Goal: Task Accomplishment & Management: Use online tool/utility

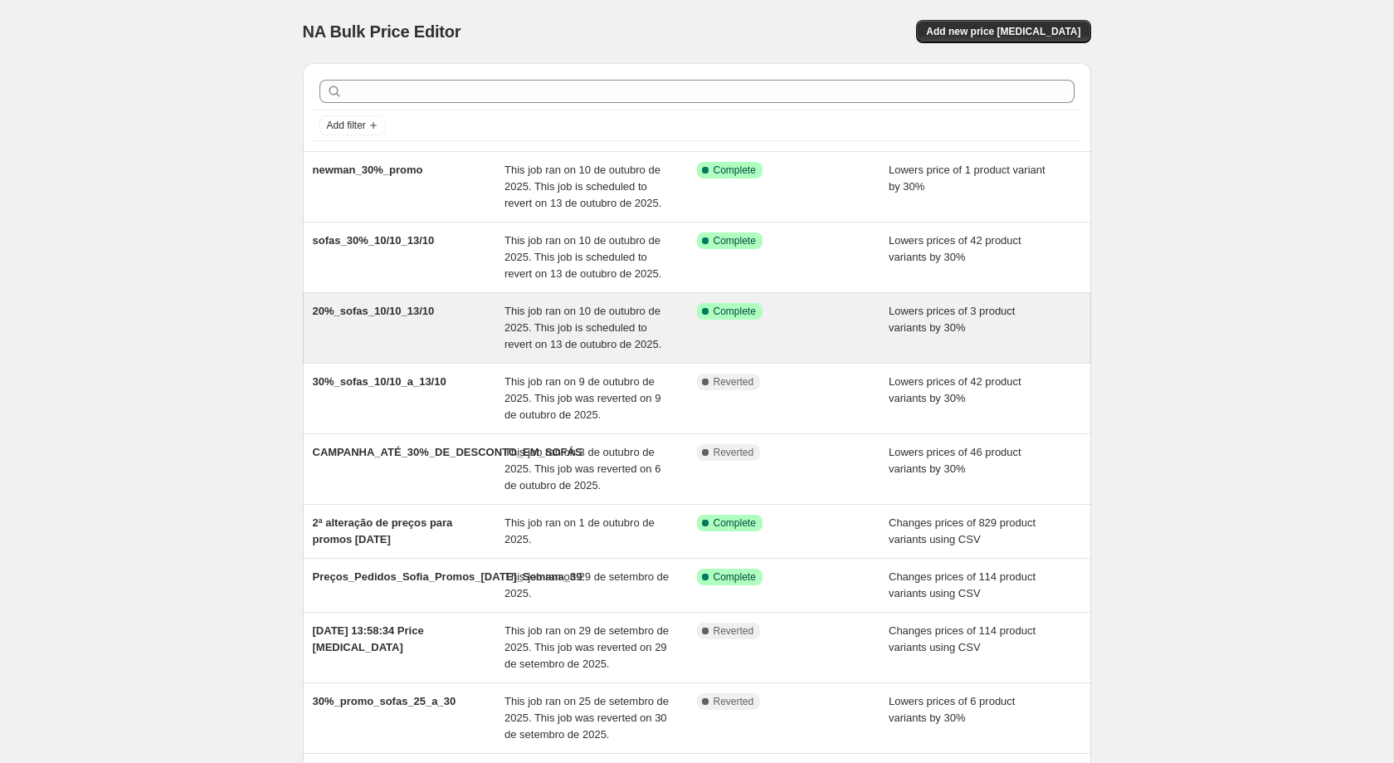
click at [854, 323] on div "Success Complete Complete" at bounding box center [793, 328] width 192 height 50
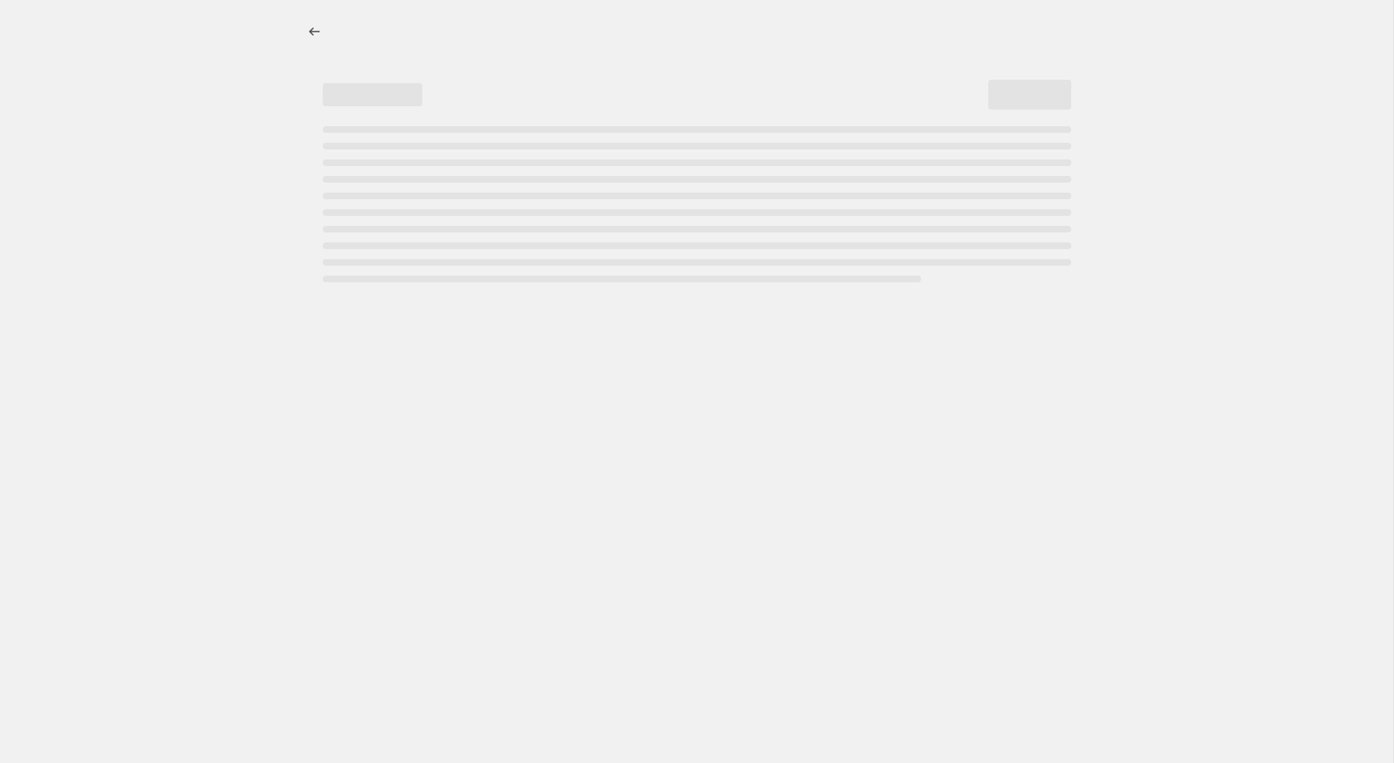
select select "percentage"
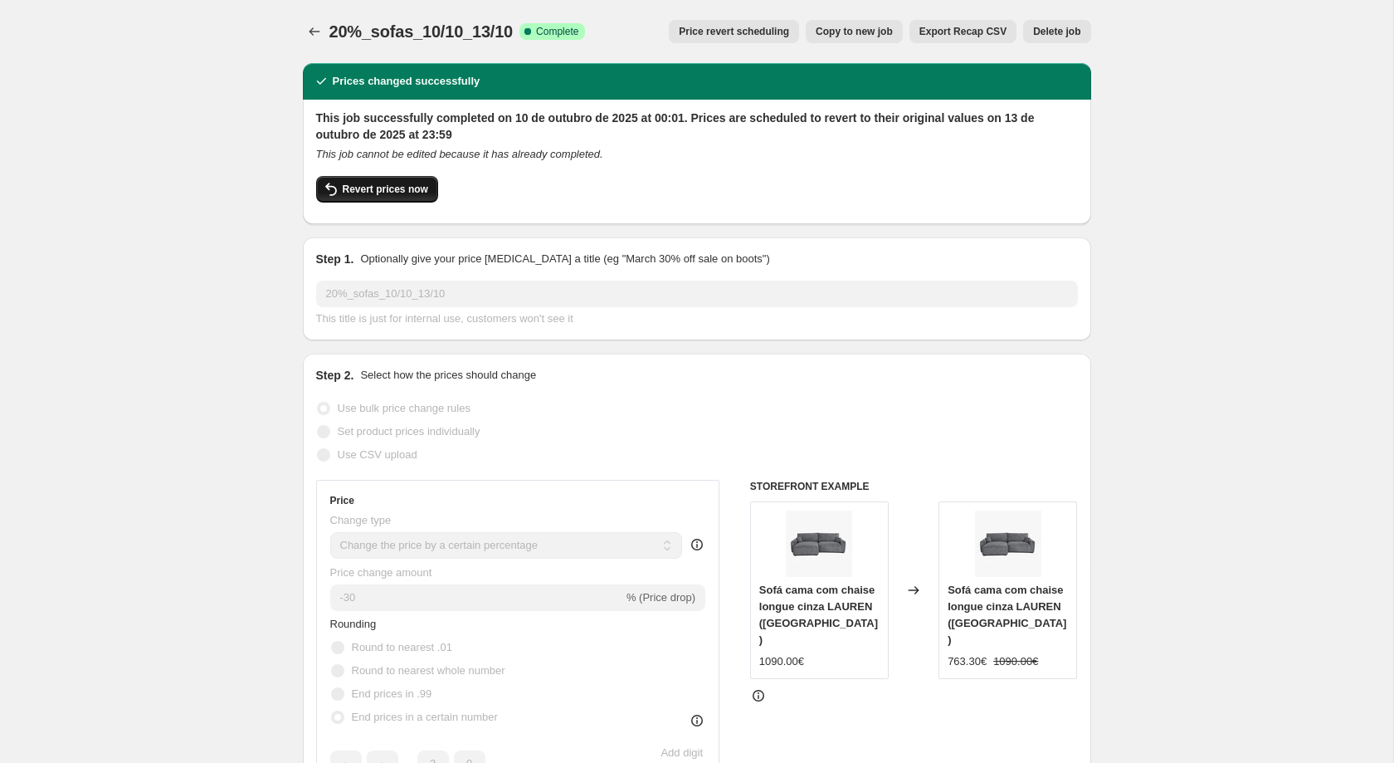
click at [424, 199] on button "Revert prices now" at bounding box center [377, 189] width 122 height 27
checkbox input "false"
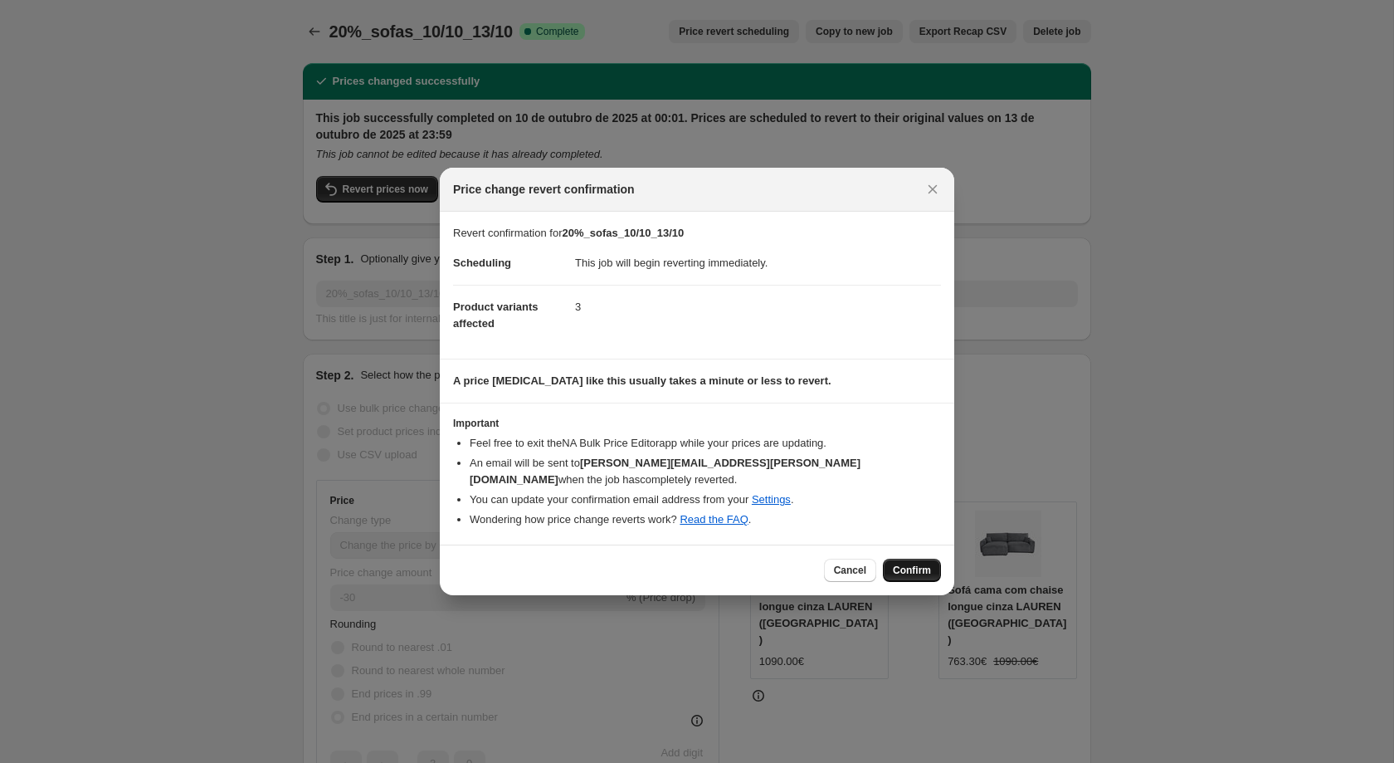
click at [934, 561] on button "Confirm" at bounding box center [912, 569] width 58 height 23
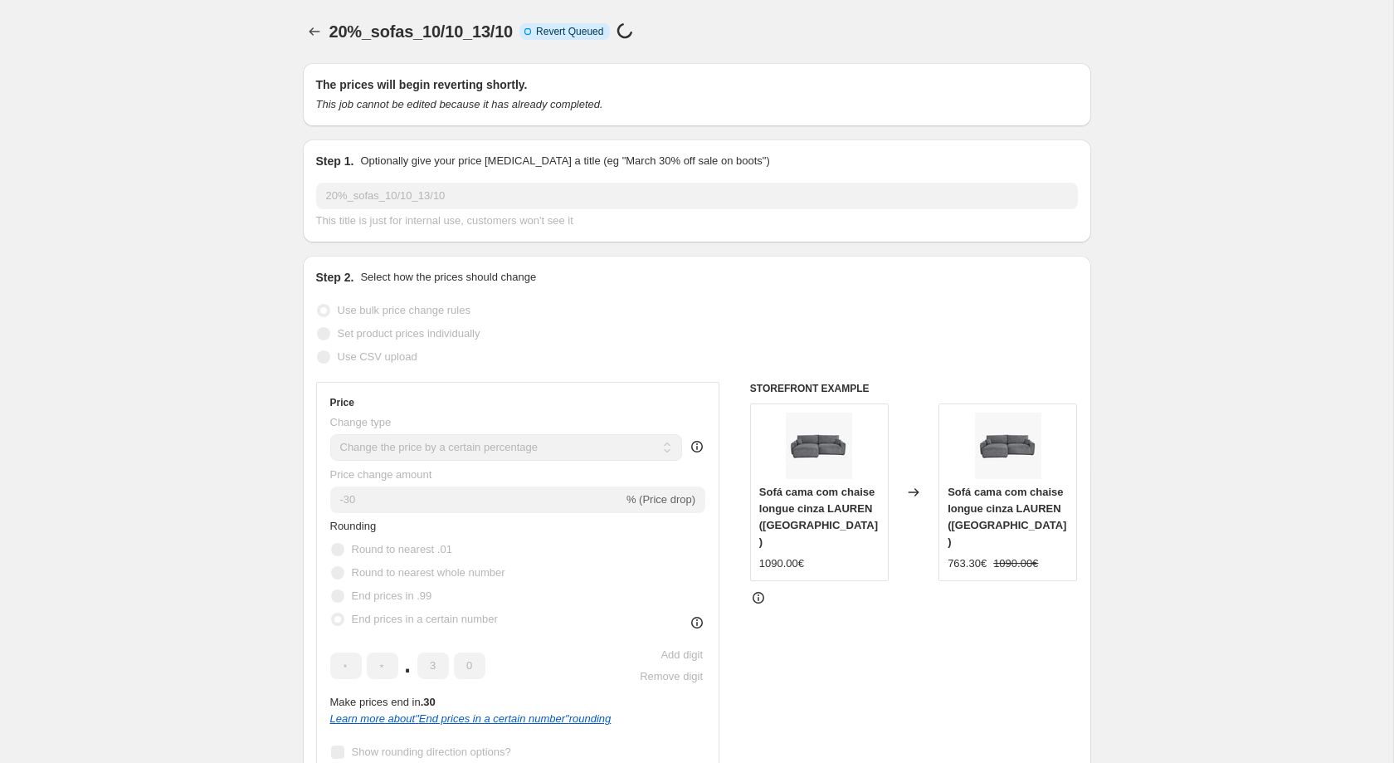
select select "percentage"
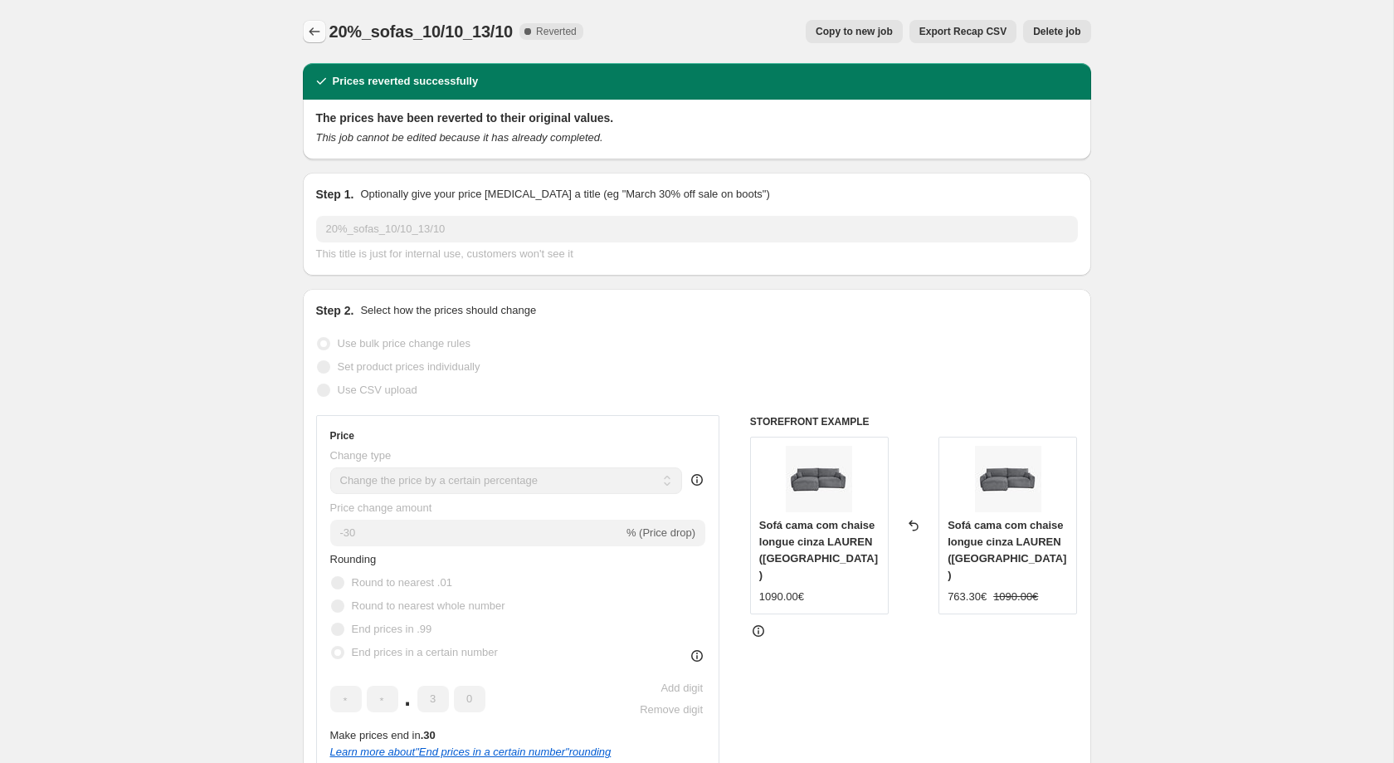
click at [319, 25] on icon "Price change jobs" at bounding box center [314, 31] width 17 height 17
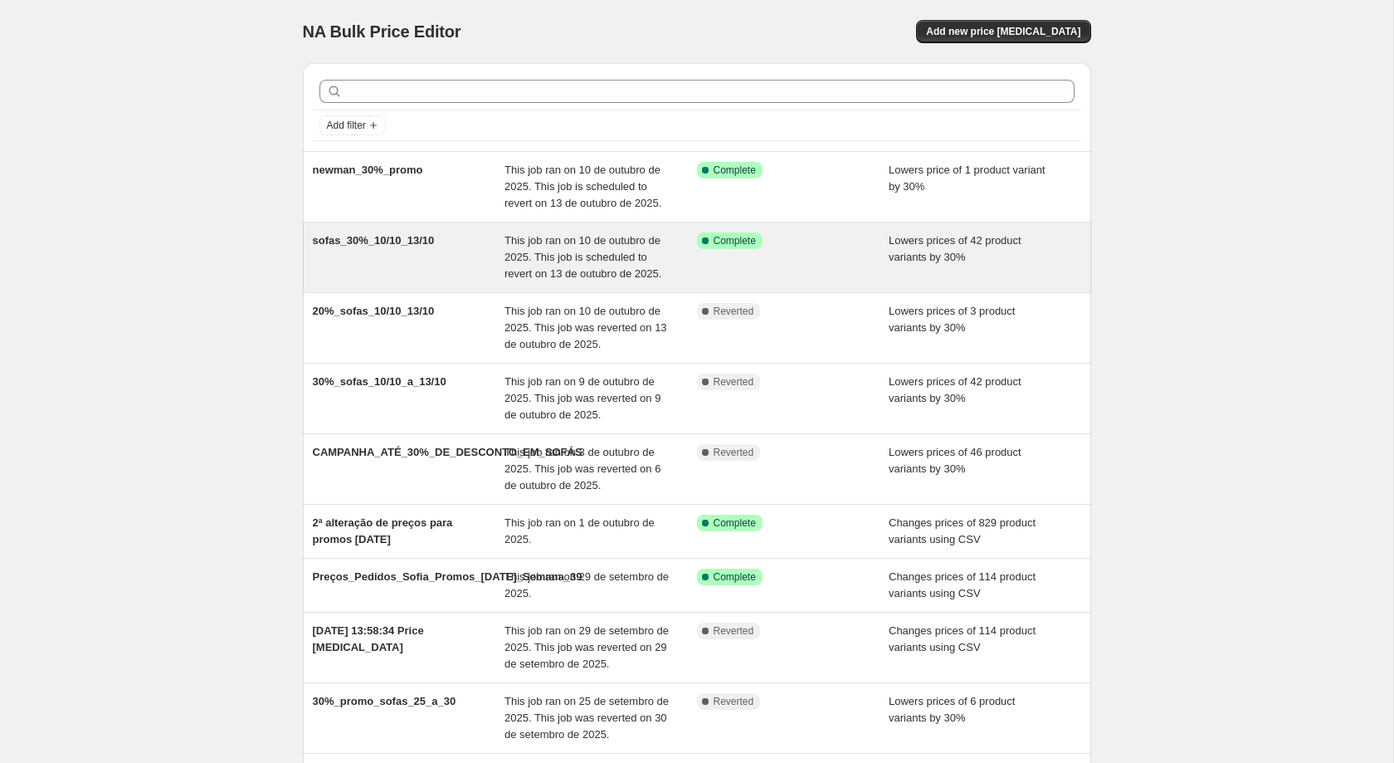
click at [501, 230] on div "sofas_30%_10/10_13/10 This job ran on 10 de outubro de 2025. This job is schedu…" at bounding box center [697, 257] width 788 height 70
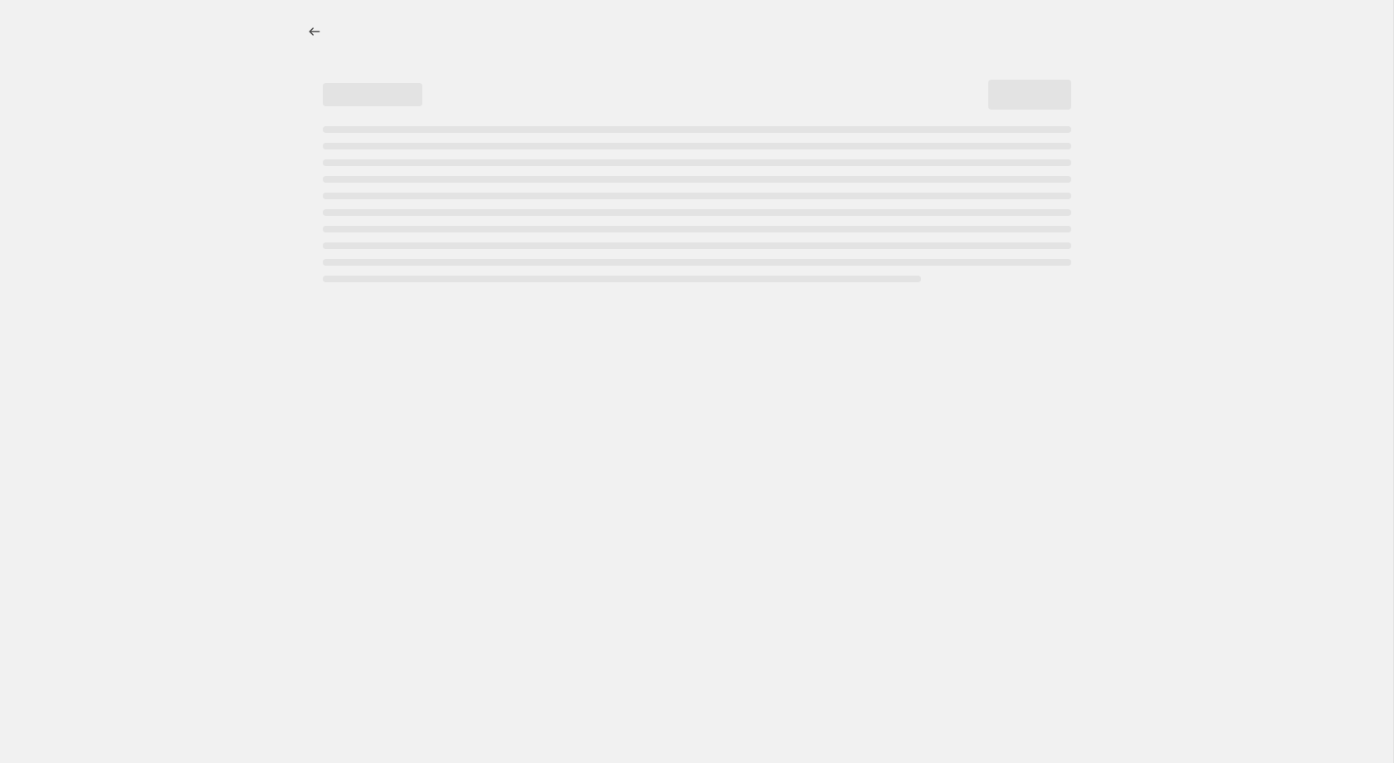
select select "percentage"
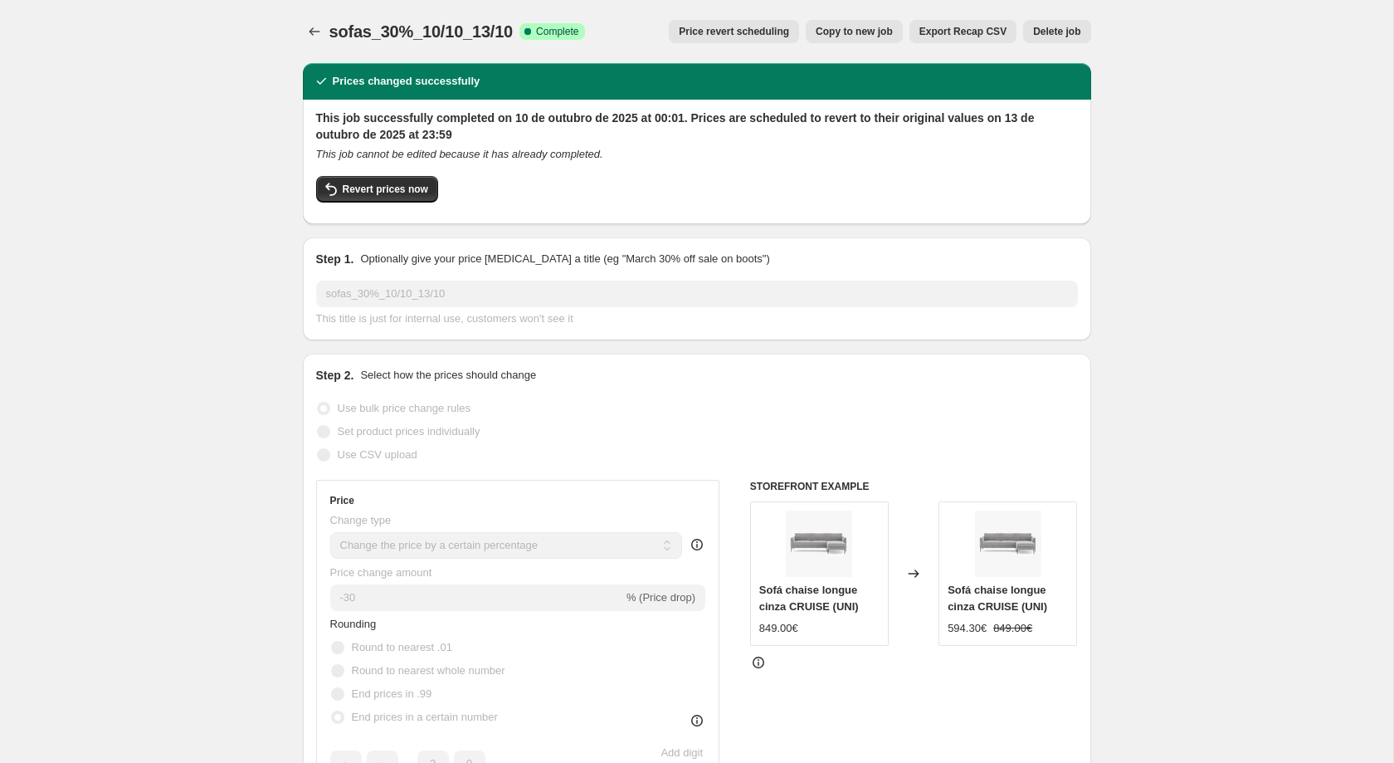
click at [316, 43] on div "sofas_30%_10/10_13/10. This page is ready sofas_30%_10/10_13/10 Success Complet…" at bounding box center [697, 31] width 788 height 63
click at [311, 33] on icon "Price change jobs" at bounding box center [314, 31] width 17 height 17
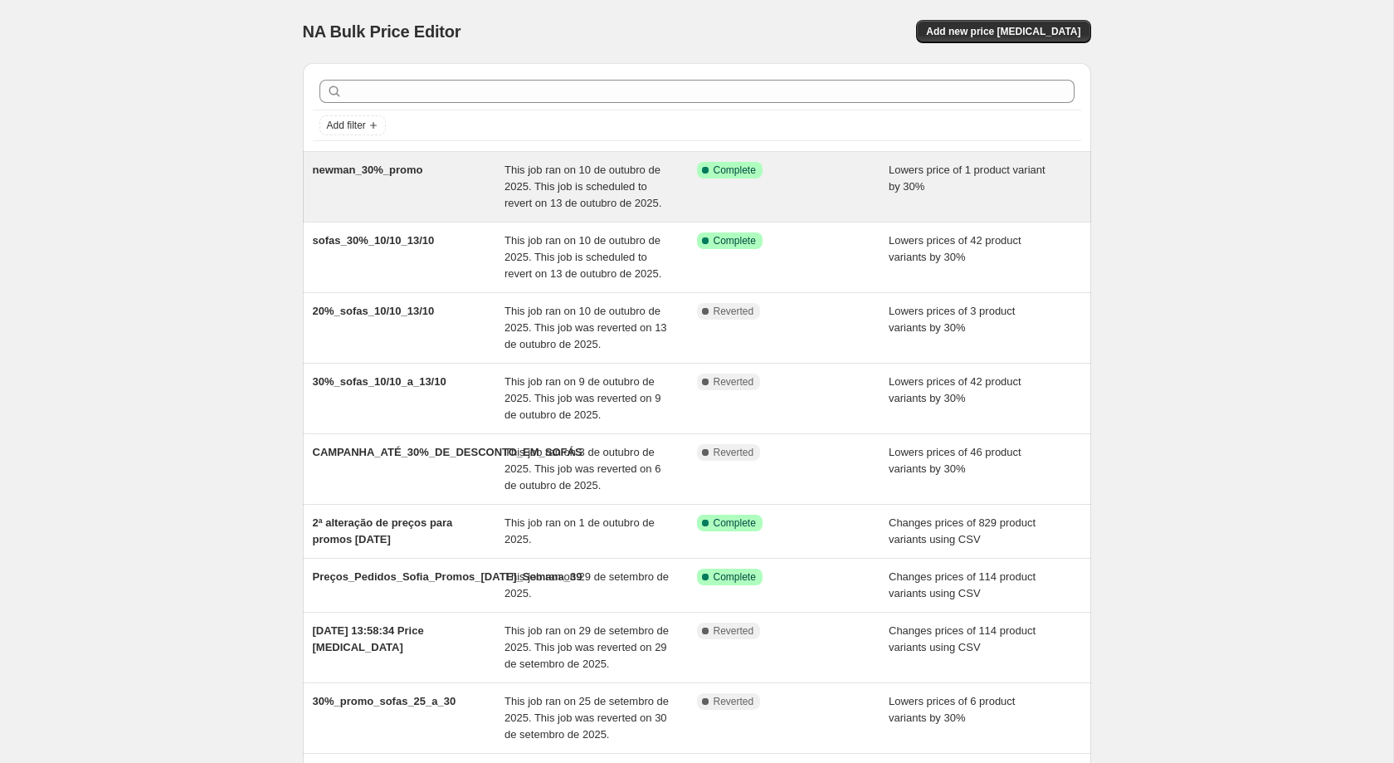
click at [461, 167] on div "newman_30%_promo" at bounding box center [409, 187] width 192 height 50
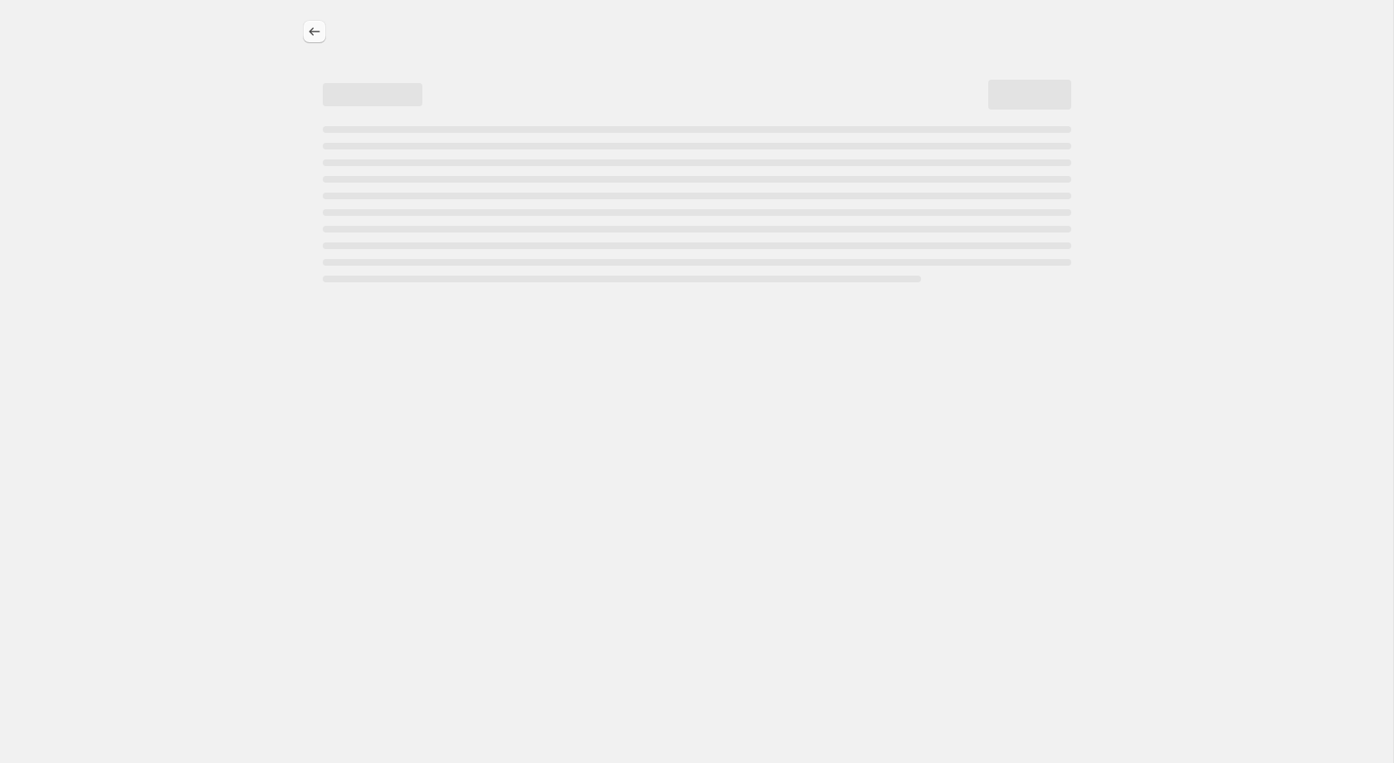
click at [314, 35] on icon "Price change jobs" at bounding box center [314, 31] width 17 height 17
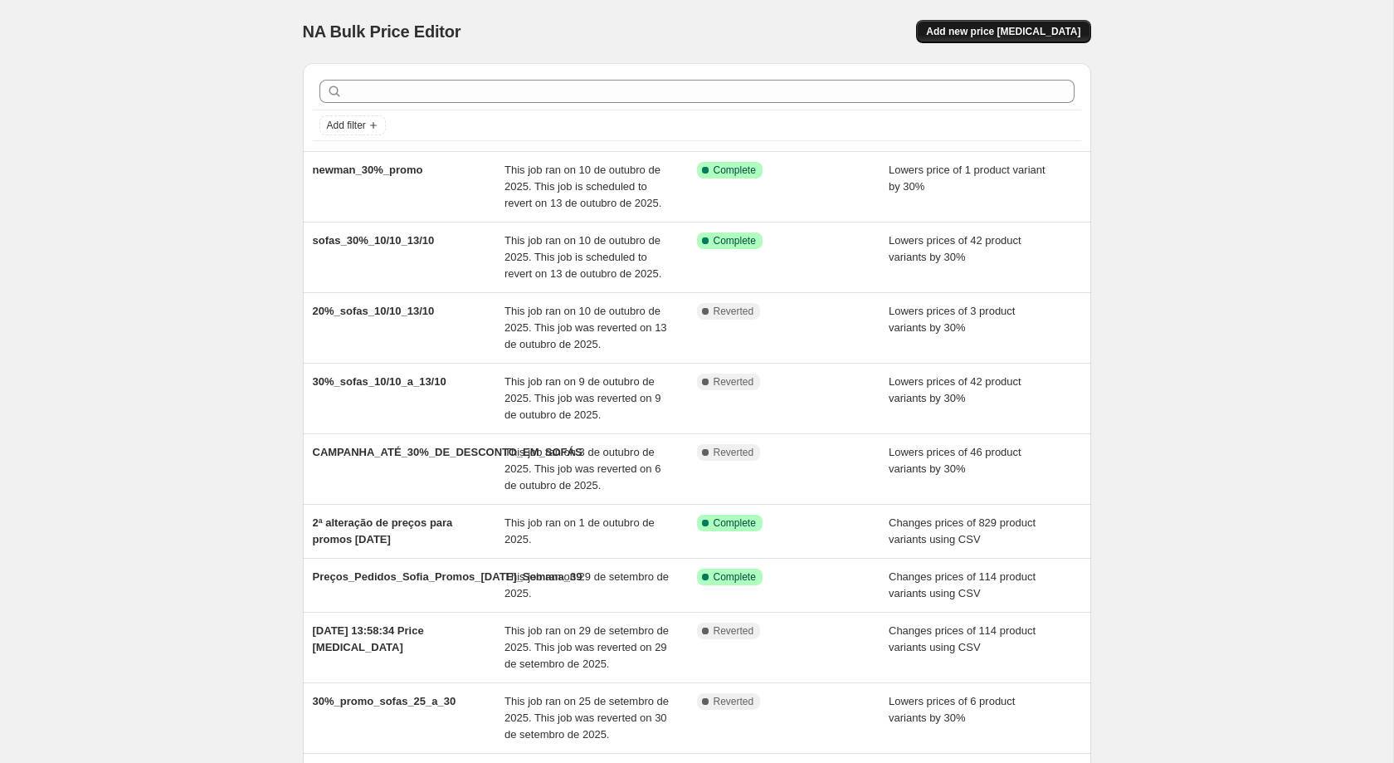
click at [1039, 34] on span "Add new price [MEDICAL_DATA]" at bounding box center [1003, 31] width 154 height 13
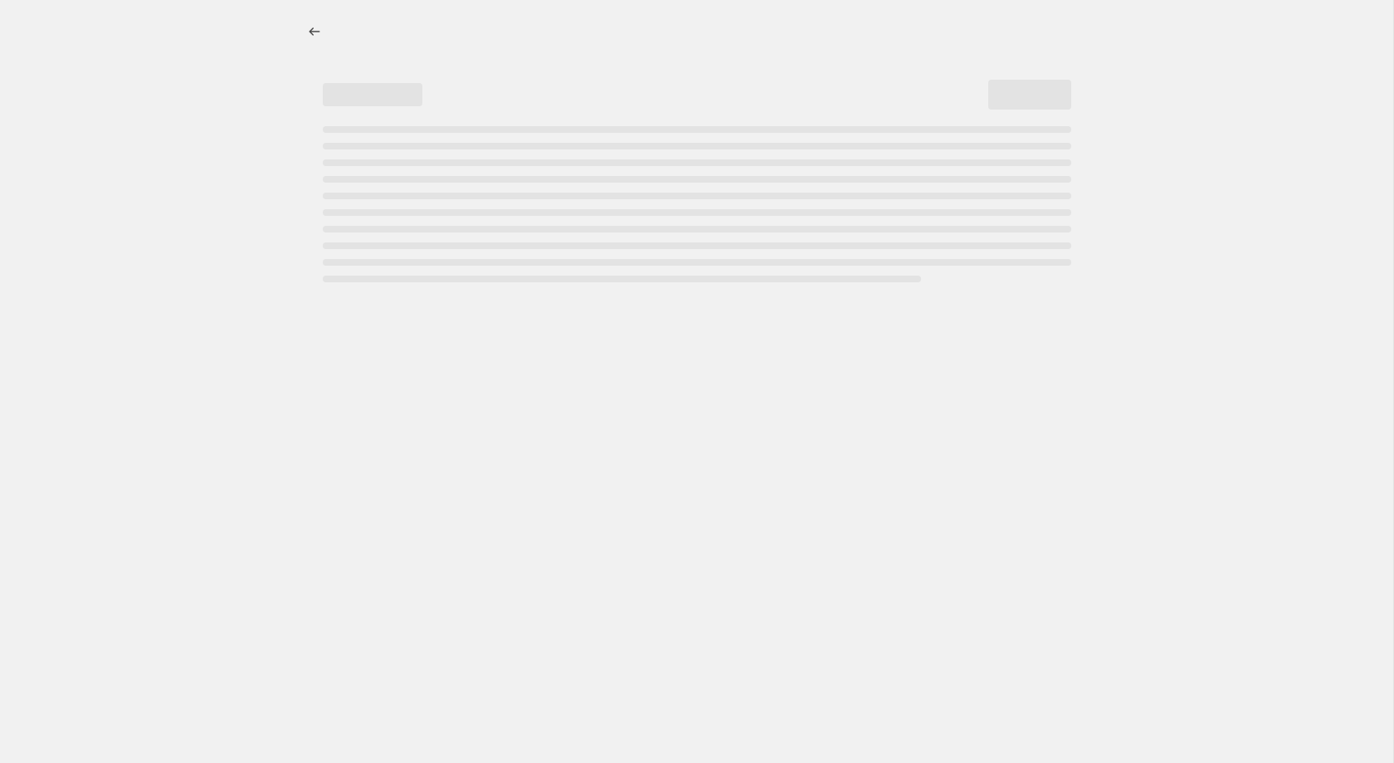
select select "percentage"
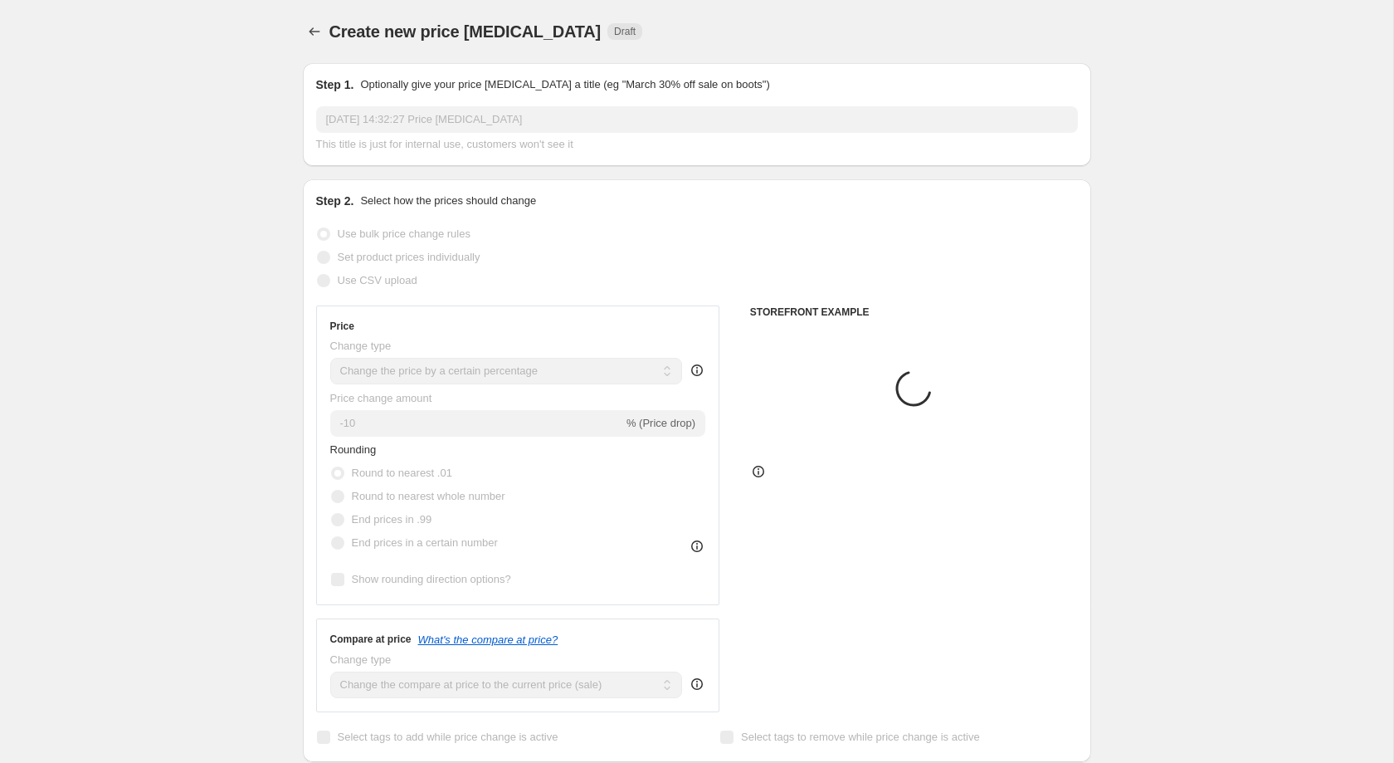
click at [536, 115] on input "13/10/2025, 14:32:27 Price change job" at bounding box center [697, 119] width 762 height 27
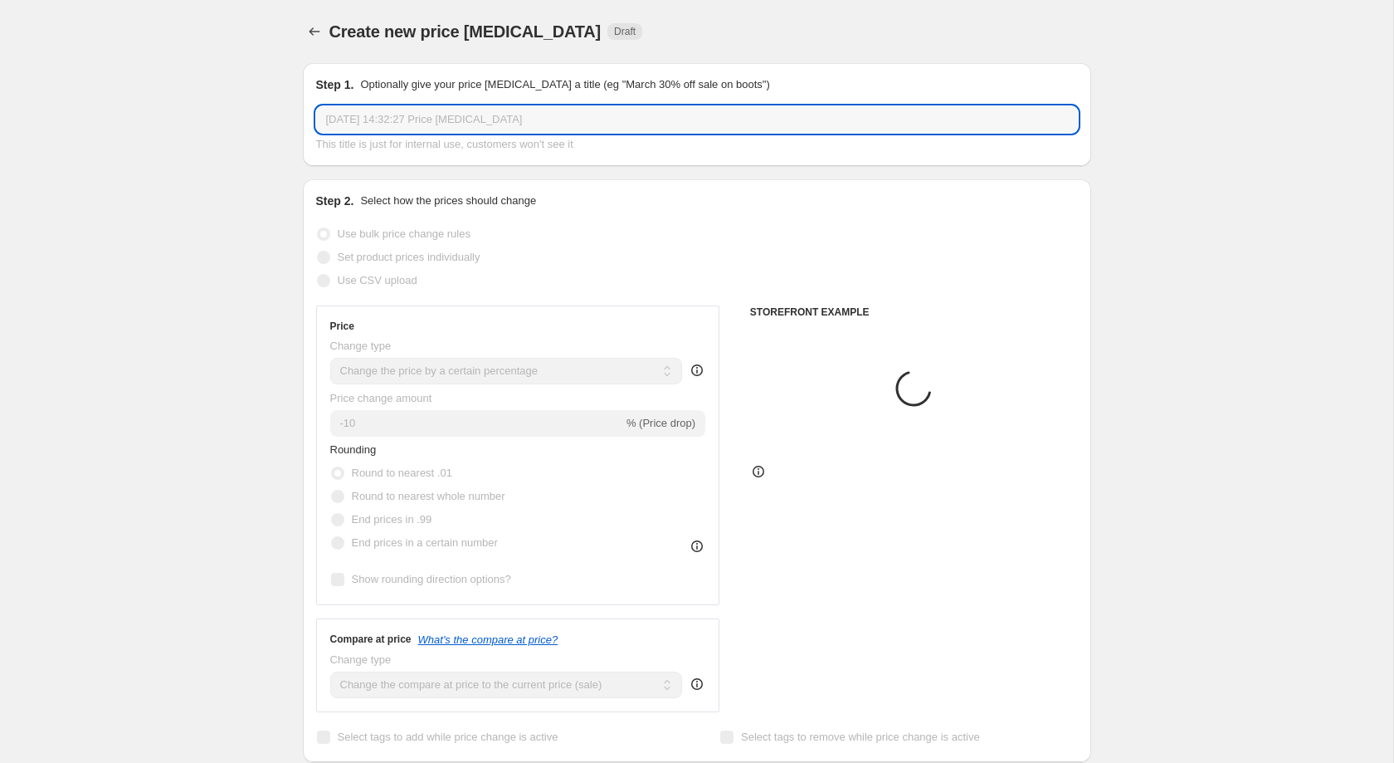
click at [536, 115] on input "13/10/2025, 14:32:27 Price change job" at bounding box center [697, 119] width 762 height 27
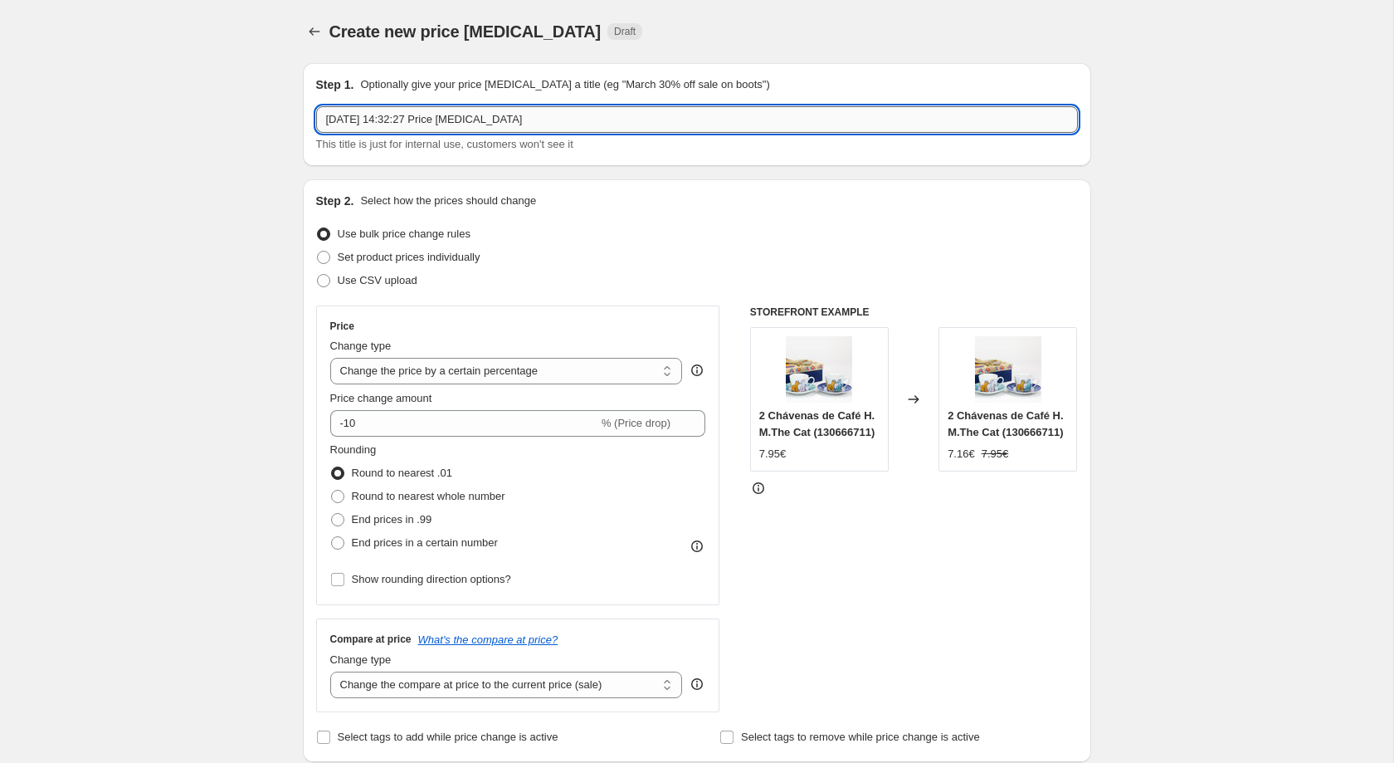
click at [536, 115] on input "13/10/2025, 14:32:27 Price change job" at bounding box center [697, 119] width 762 height 27
type input "20%_laurens"
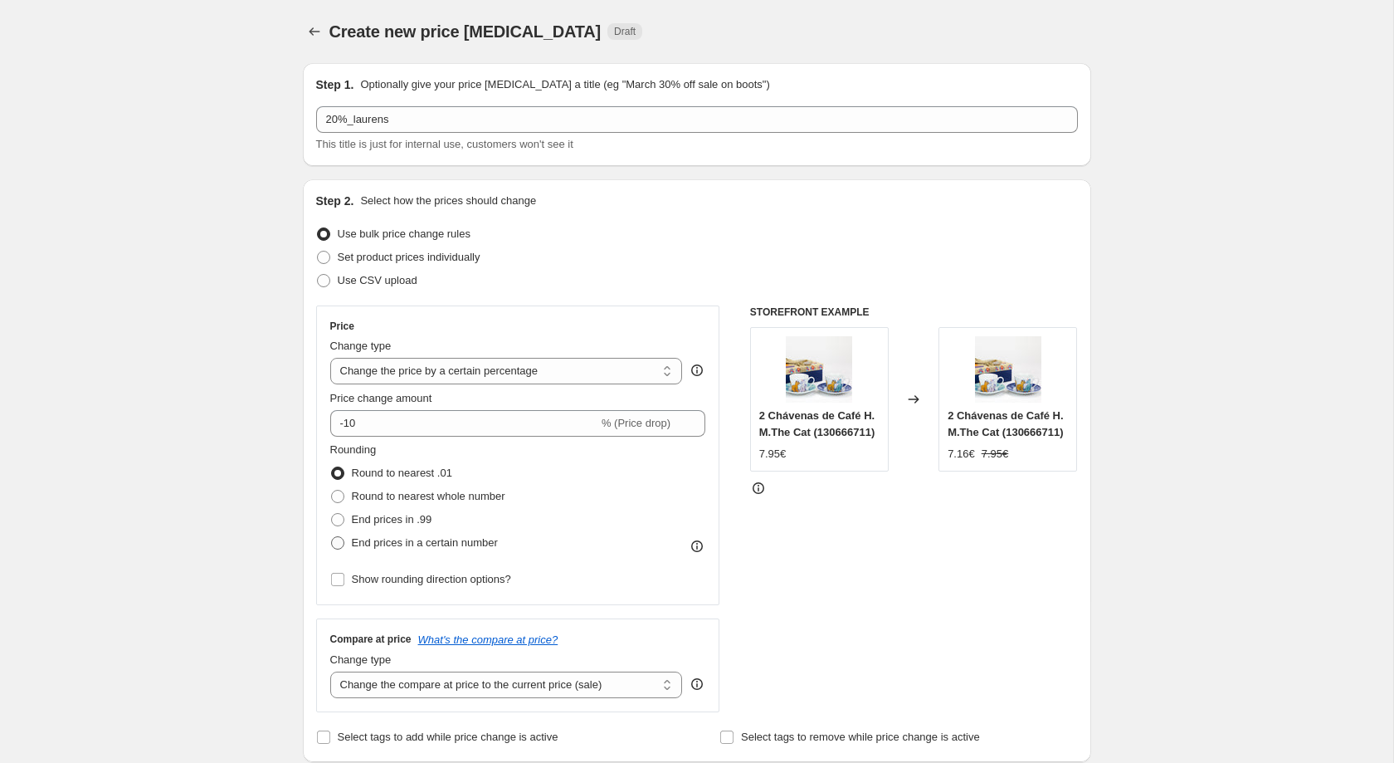
click at [363, 548] on span "End prices in a certain number" at bounding box center [425, 542] width 146 height 12
click at [332, 537] on input "End prices in a certain number" at bounding box center [331, 536] width 1 height 1
radio input "true"
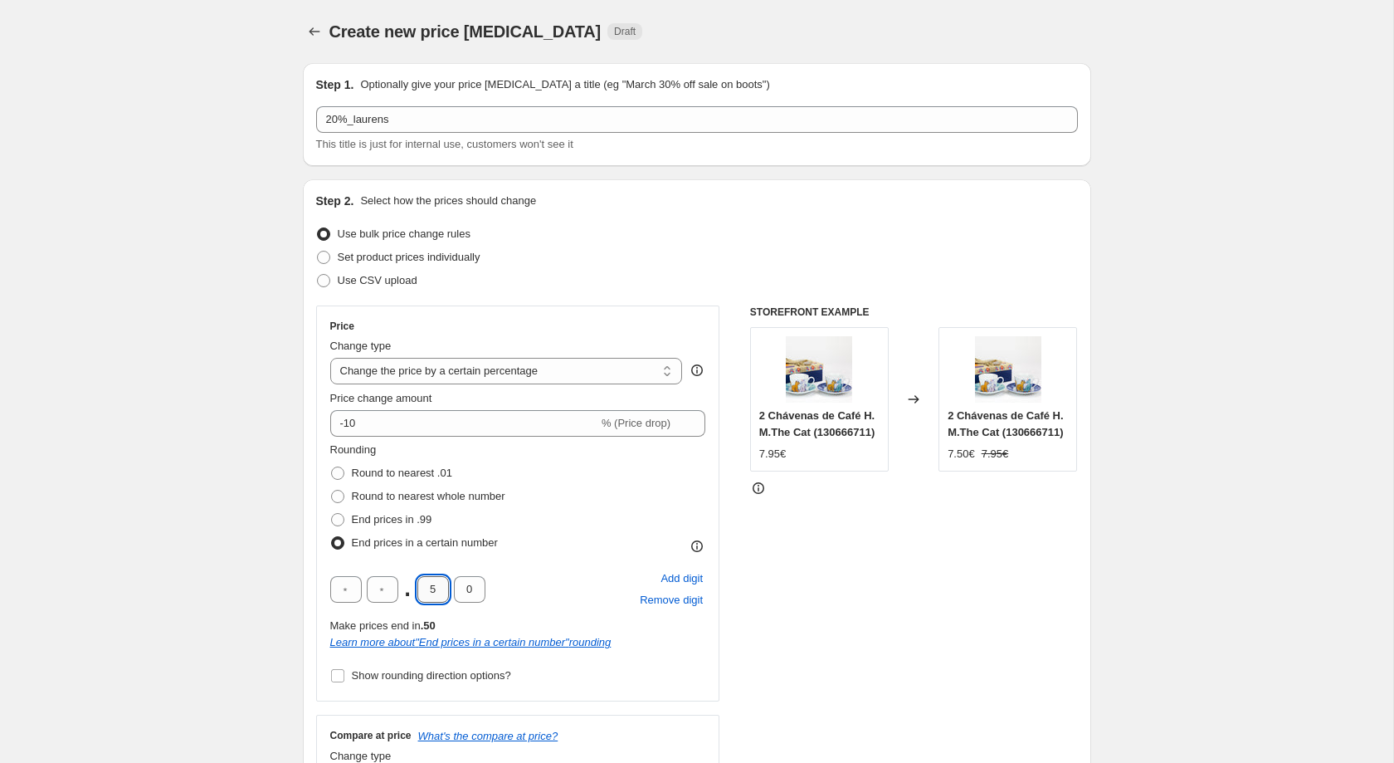
click at [437, 590] on input "5" at bounding box center [433, 589] width 32 height 27
drag, startPoint x: 434, startPoint y: 588, endPoint x: 425, endPoint y: 588, distance: 9.1
click at [425, 588] on input "3" at bounding box center [433, 589] width 32 height 27
type input "2"
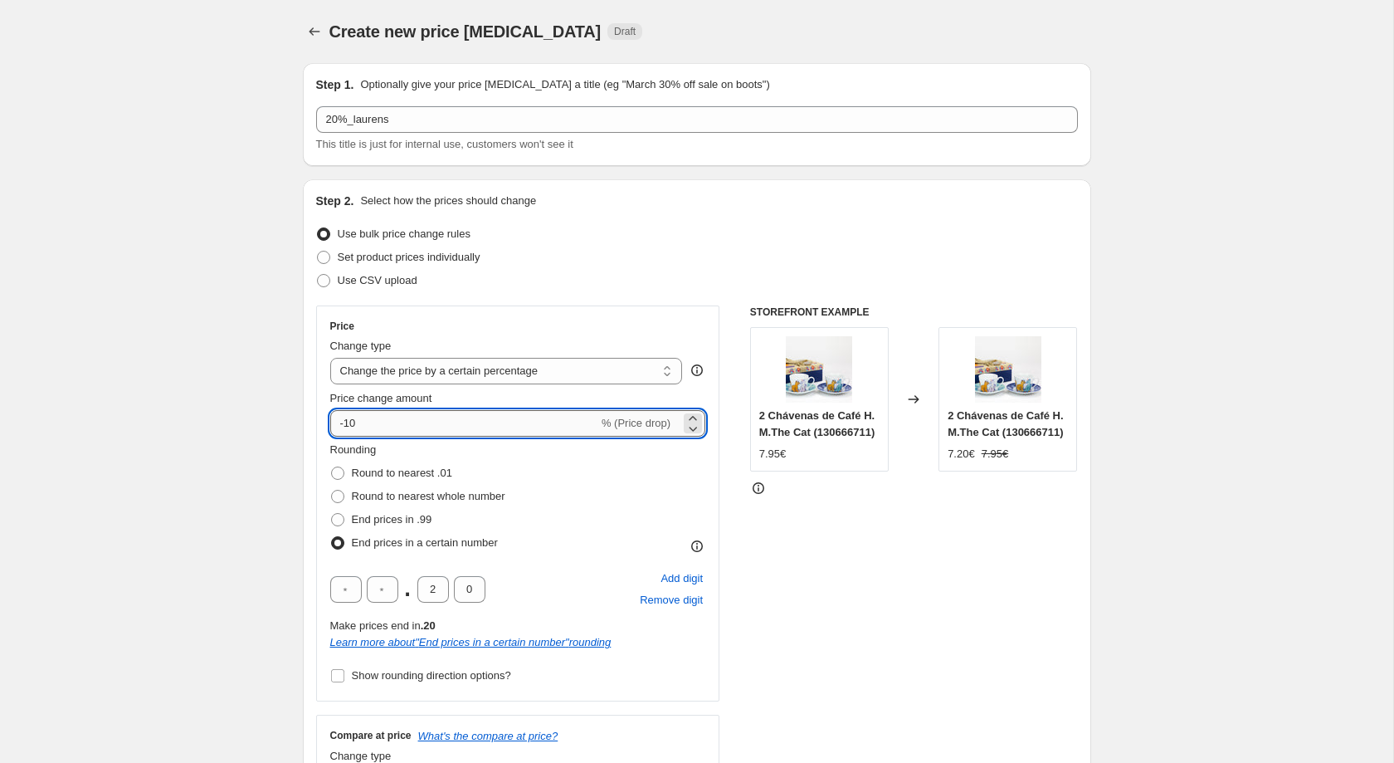
drag, startPoint x: 365, startPoint y: 432, endPoint x: 343, endPoint y: 433, distance: 22.4
click at [343, 433] on input "-10" at bounding box center [464, 423] width 268 height 27
type input "-20"
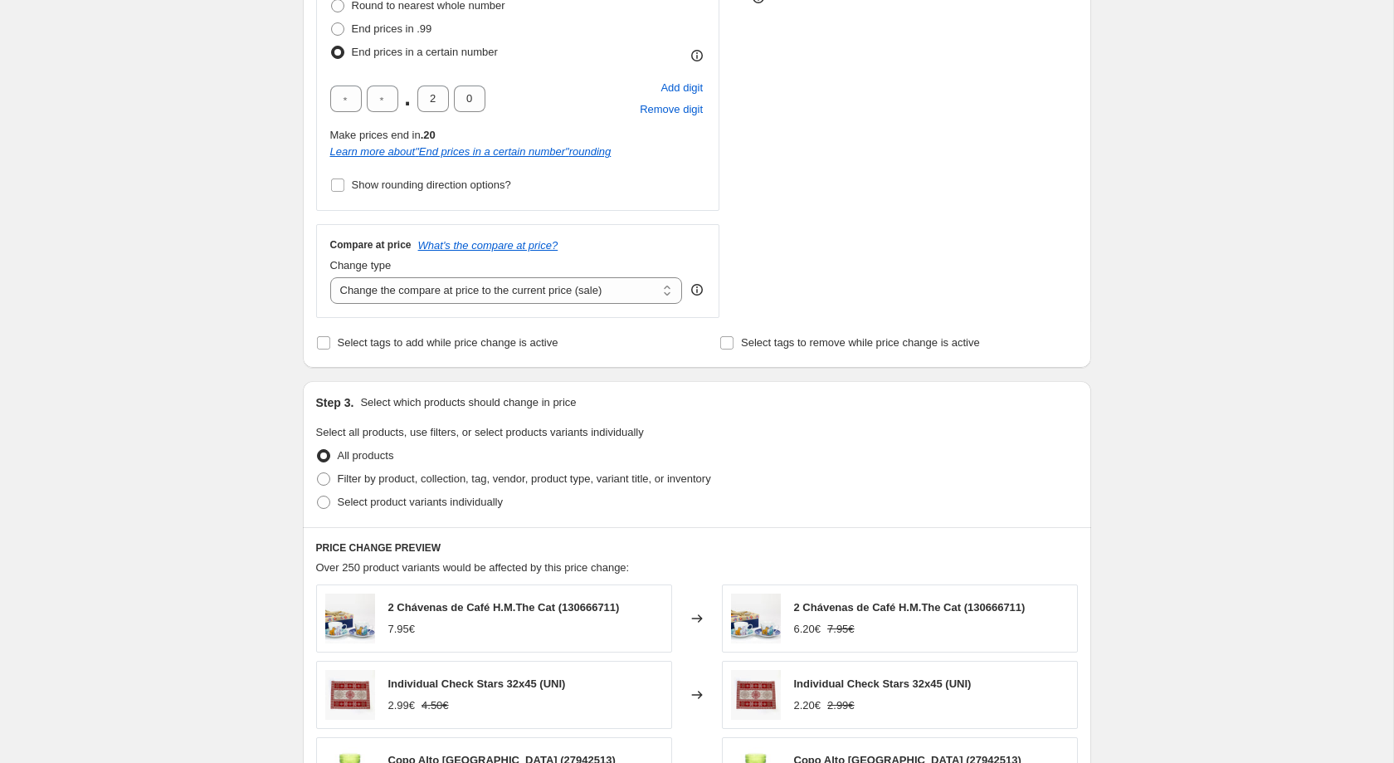
scroll to position [778, 0]
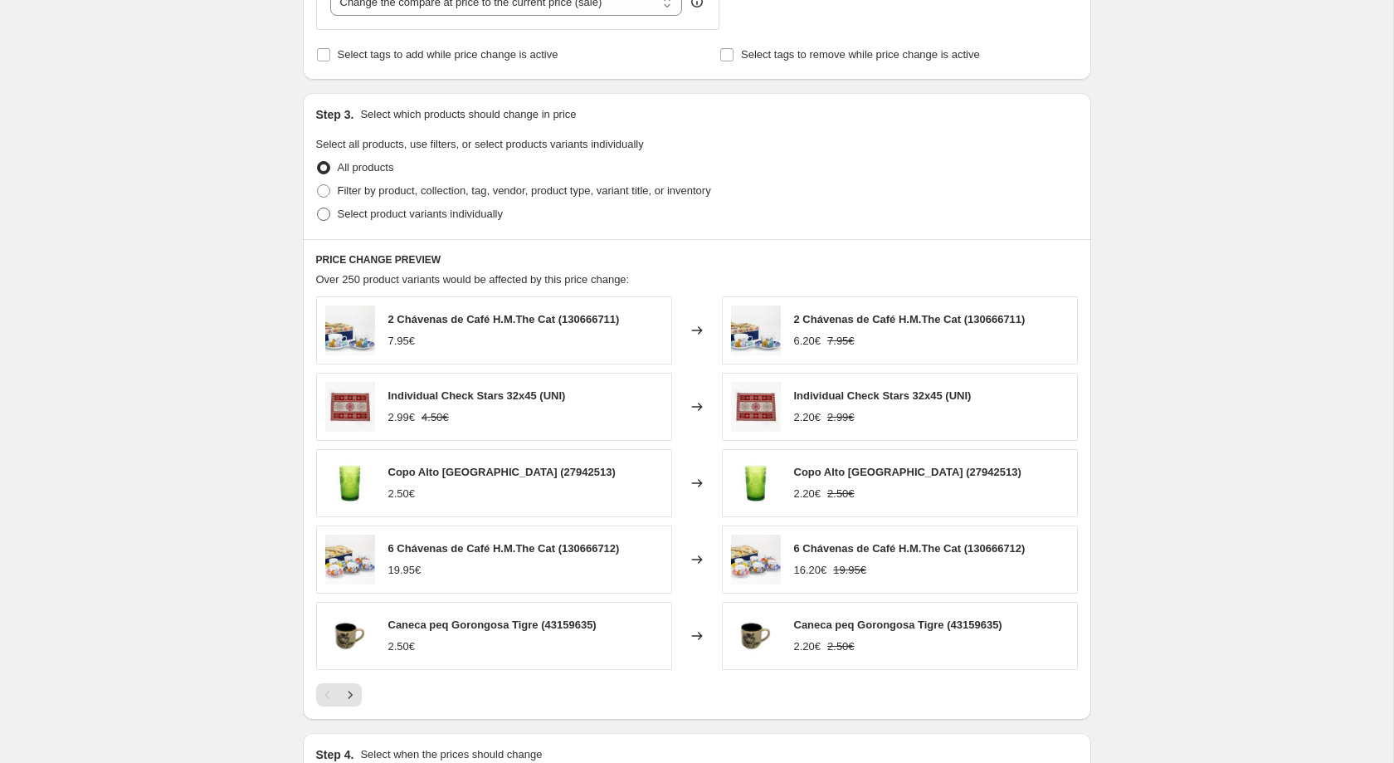
click at [421, 226] on label "Select product variants individually" at bounding box center [409, 213] width 187 height 23
click at [318, 208] on input "Select product variants individually" at bounding box center [317, 207] width 1 height 1
radio input "true"
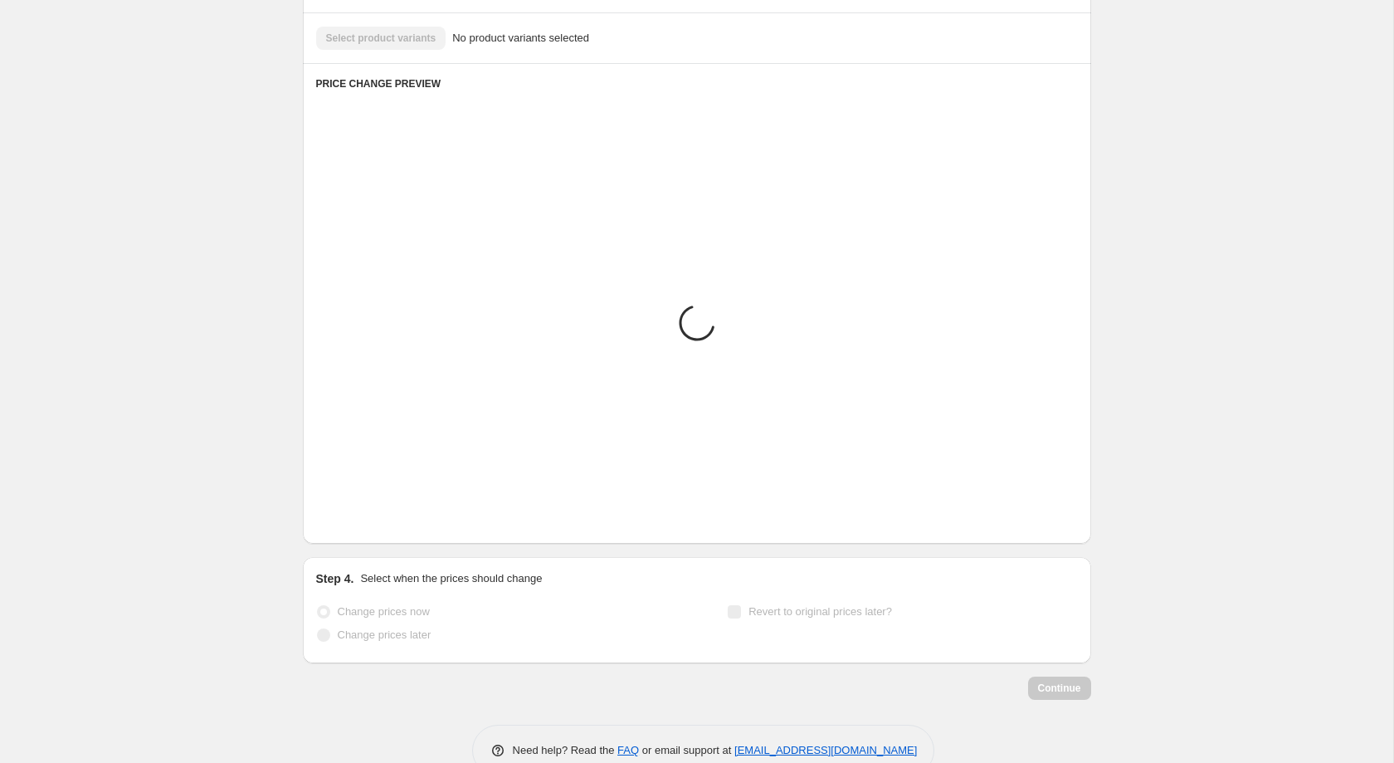
scroll to position [635, 0]
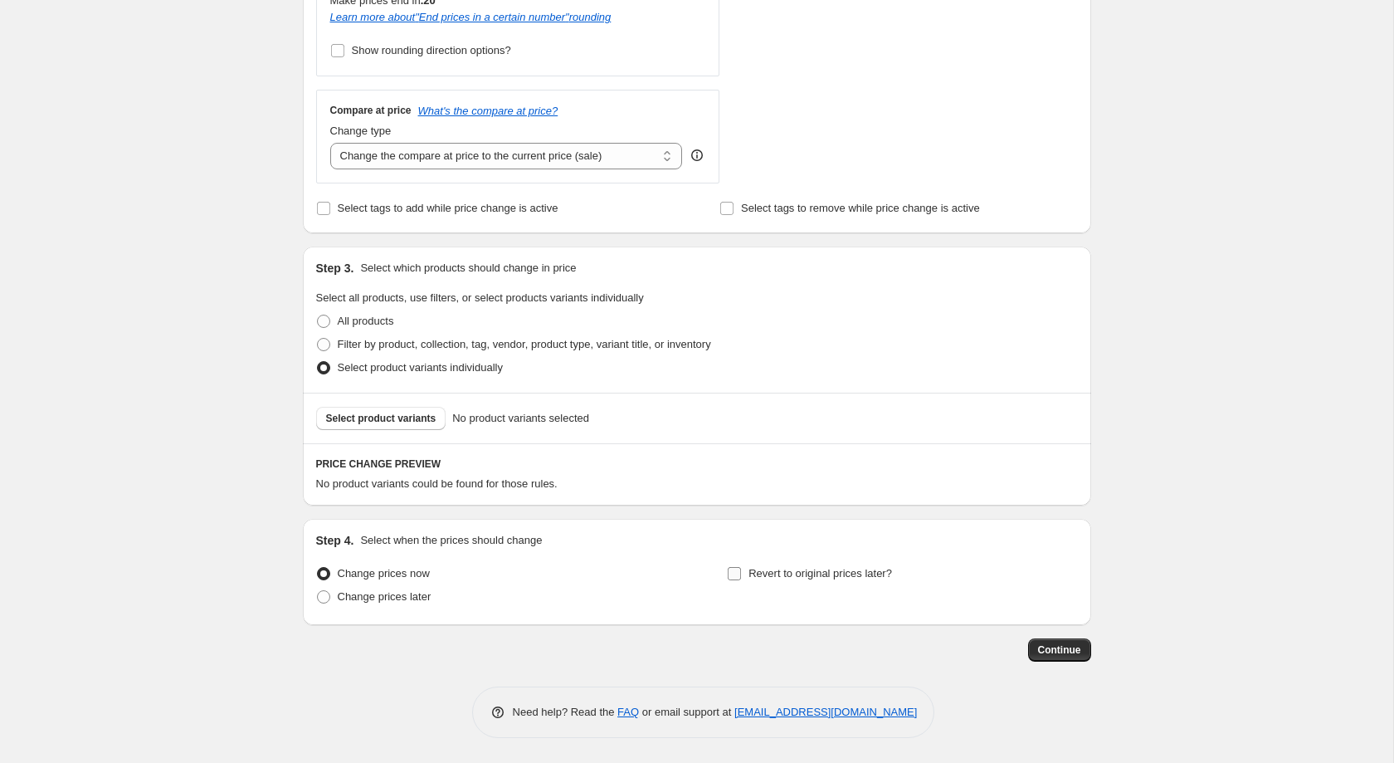
click at [738, 578] on input "Revert to original prices later?" at bounding box center [734, 573] width 13 height 13
checkbox input "true"
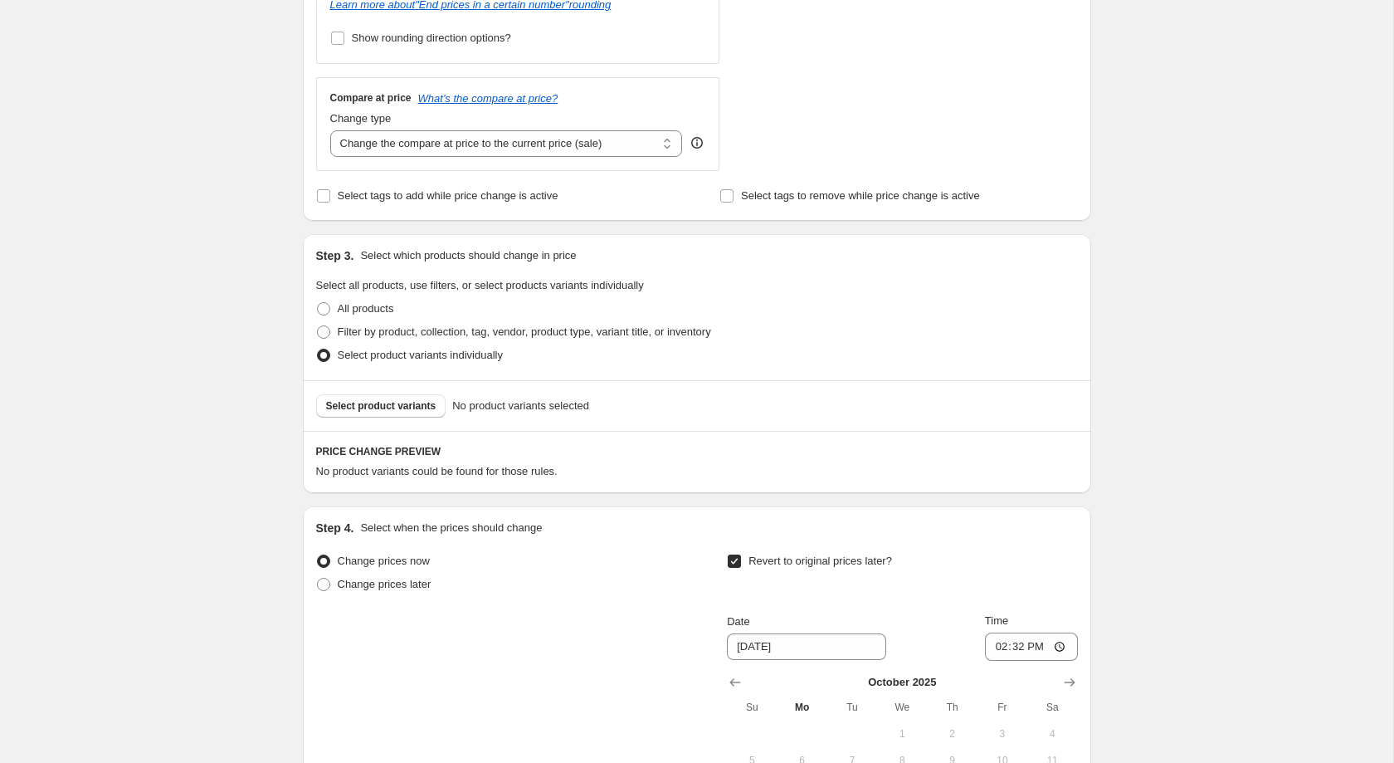
scroll to position [889, 0]
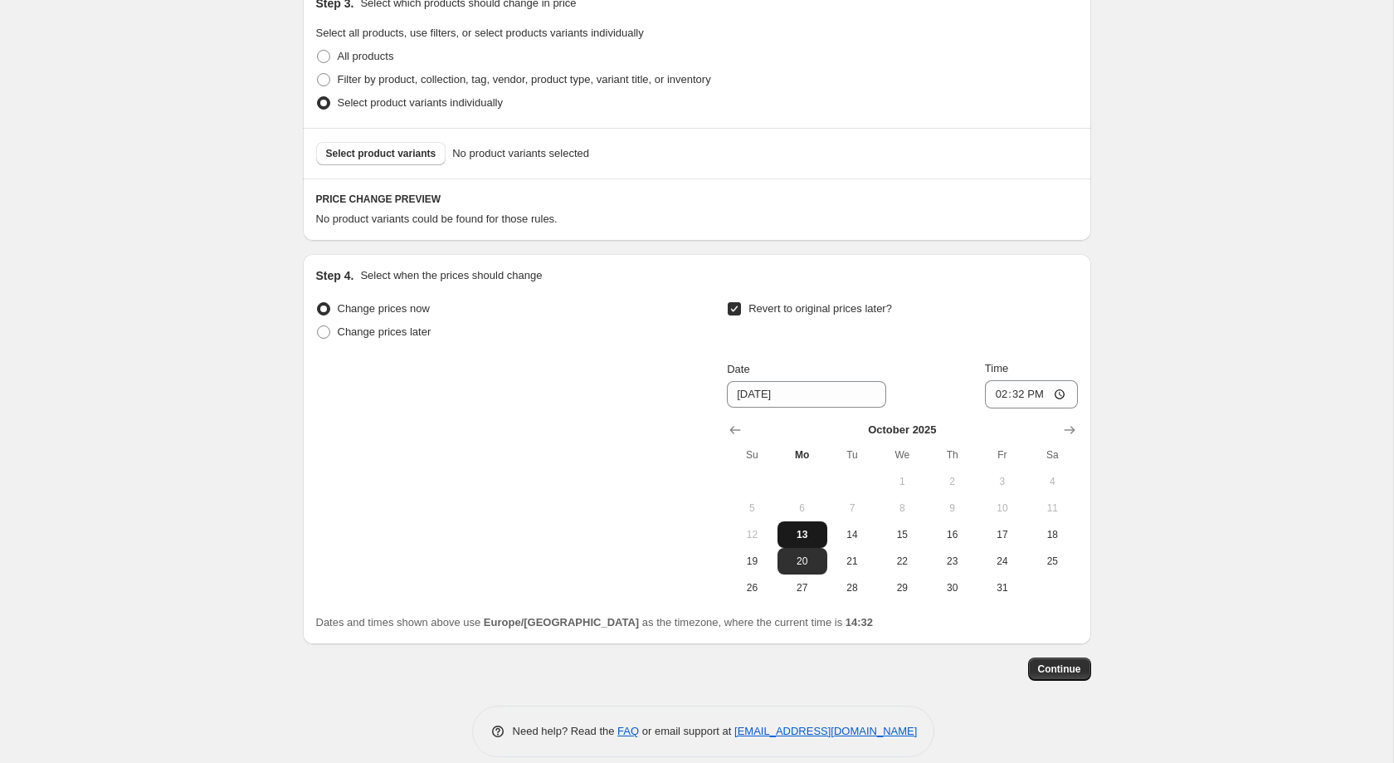
click at [817, 541] on span "13" at bounding box center [802, 534] width 37 height 13
type input "[DATE]"
click at [1027, 399] on input "14:32" at bounding box center [1031, 394] width 93 height 28
type input "23:59"
click at [535, 369] on div "Change prices now Change prices later Revert to original prices later? Date [DA…" at bounding box center [697, 449] width 762 height 304
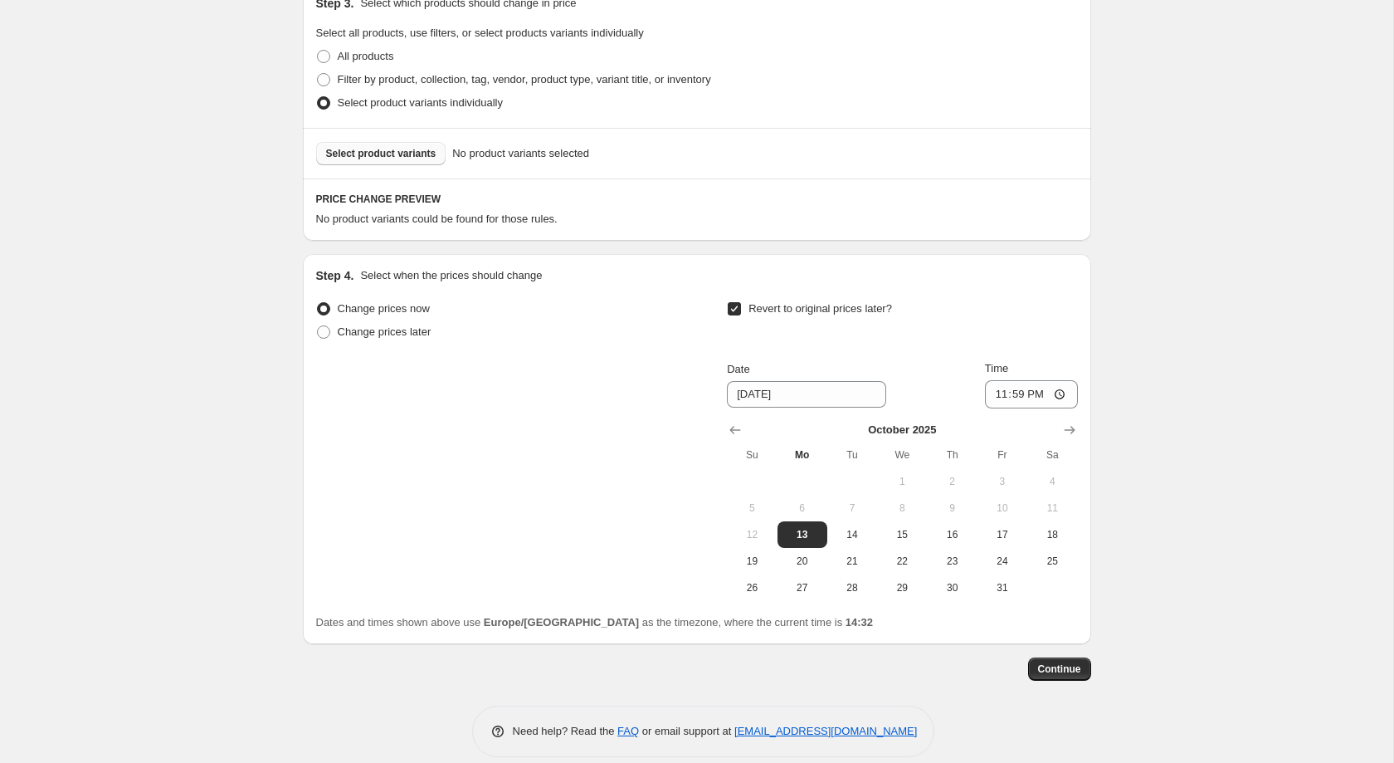
click at [380, 160] on span "Select product variants" at bounding box center [381, 153] width 110 height 13
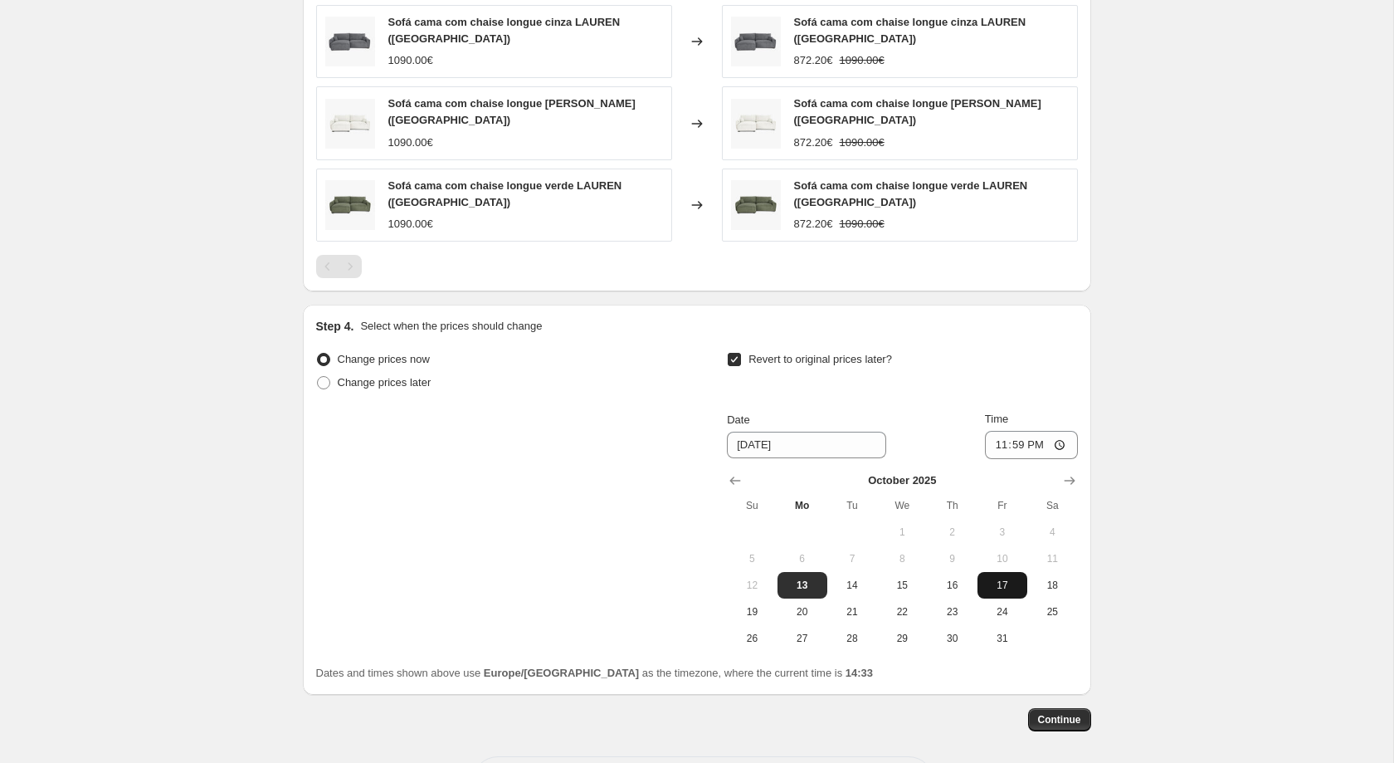
scroll to position [1184, 0]
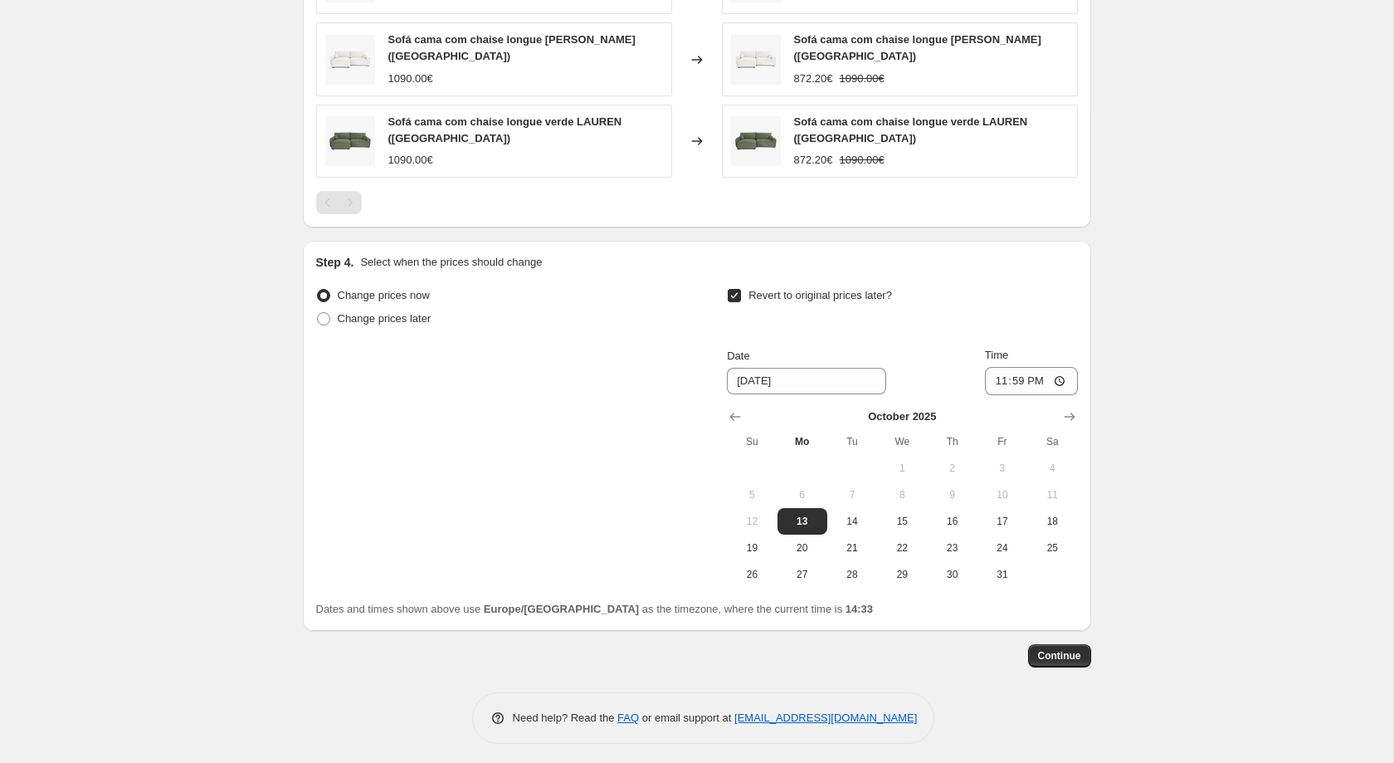
click at [1065, 655] on button "Continue" at bounding box center [1059, 655] width 63 height 23
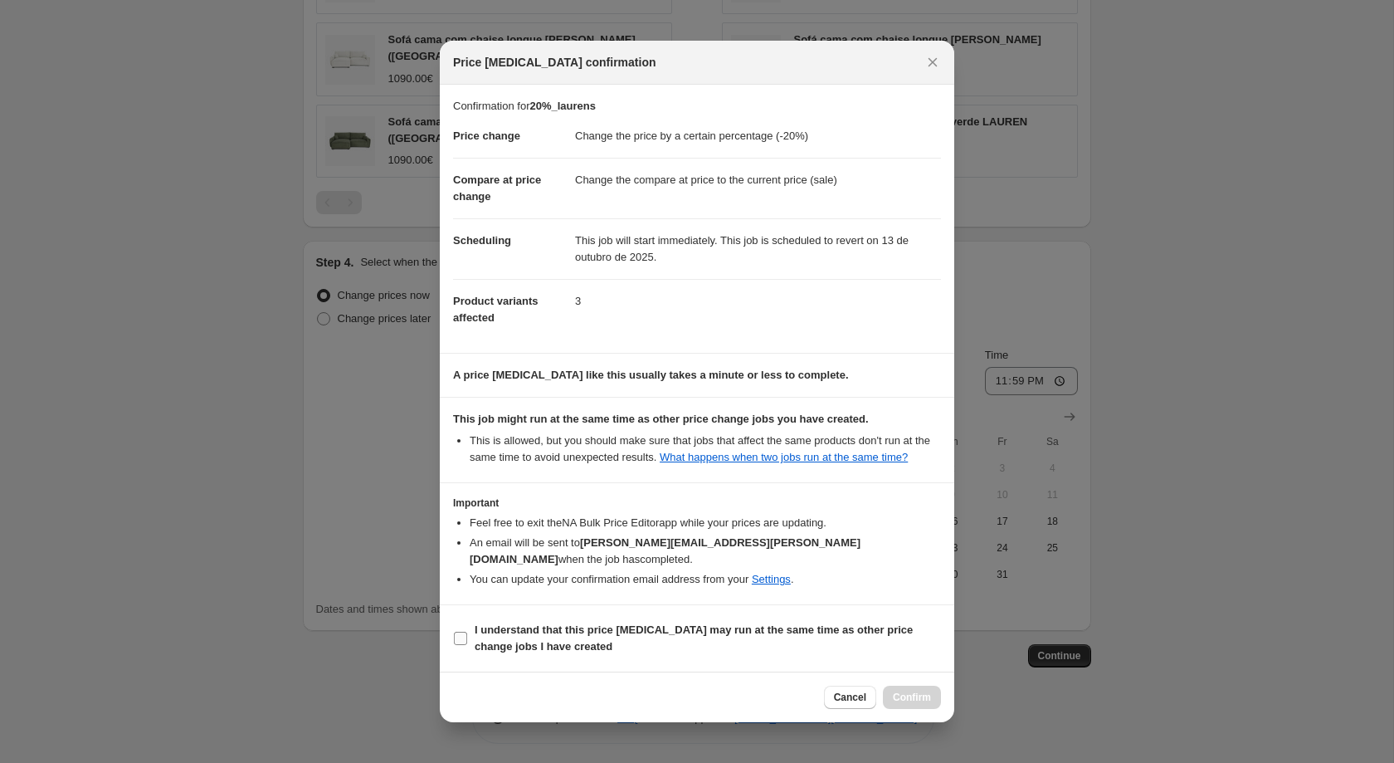
click at [611, 647] on label "I understand that this price [MEDICAL_DATA] may run at the same time as other p…" at bounding box center [697, 638] width 488 height 40
click at [467, 645] on input "I understand that this price [MEDICAL_DATA] may run at the same time as other p…" at bounding box center [460, 637] width 13 height 13
checkbox input "true"
click at [938, 685] on button "Confirm" at bounding box center [912, 696] width 58 height 23
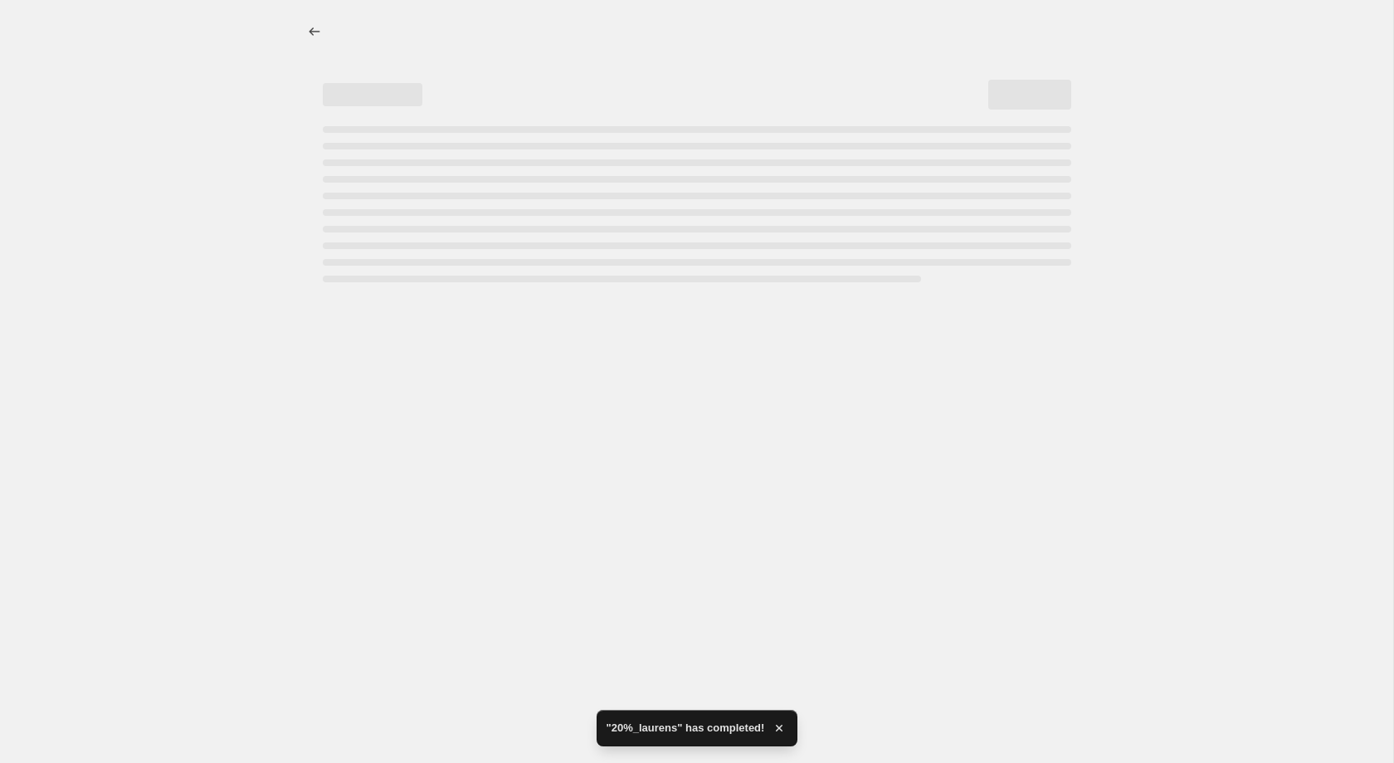
select select "percentage"
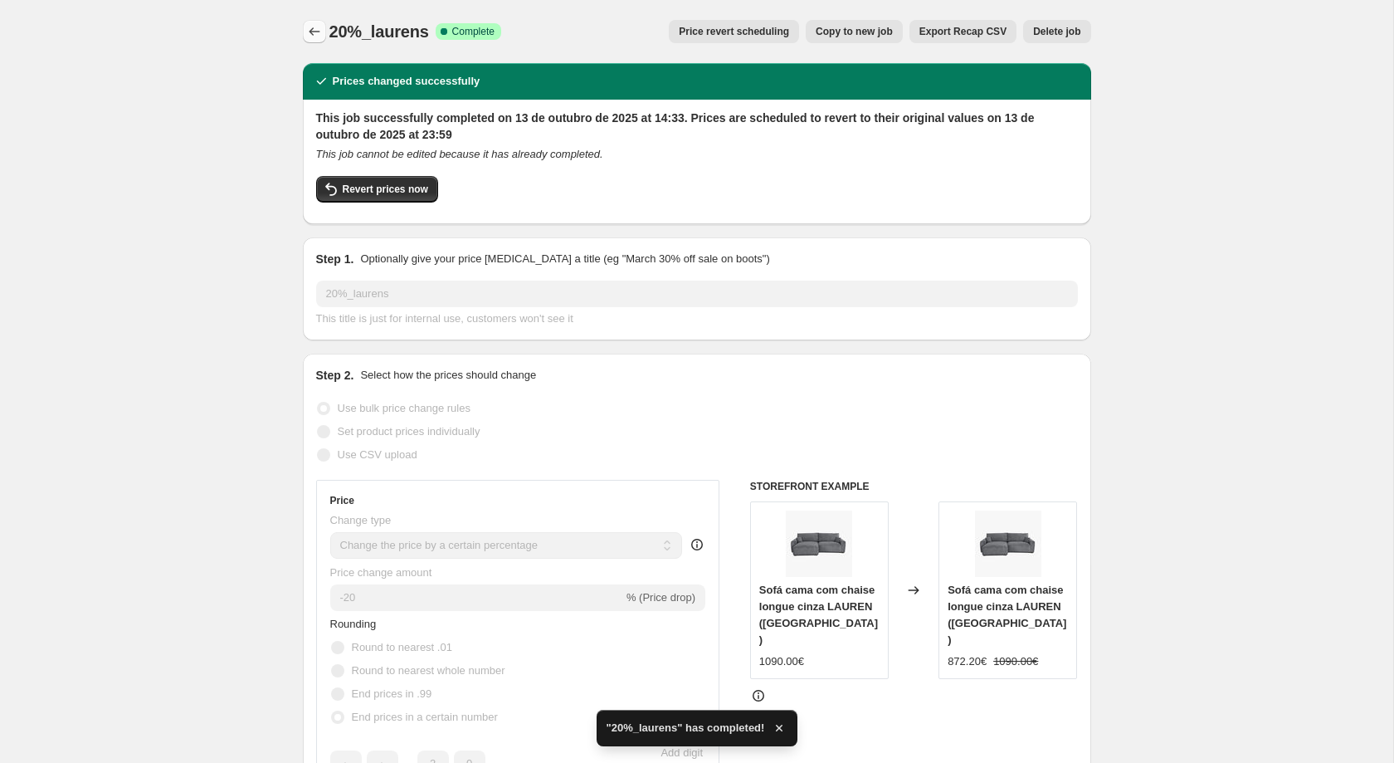
click at [325, 28] on button "Price change jobs" at bounding box center [314, 31] width 23 height 23
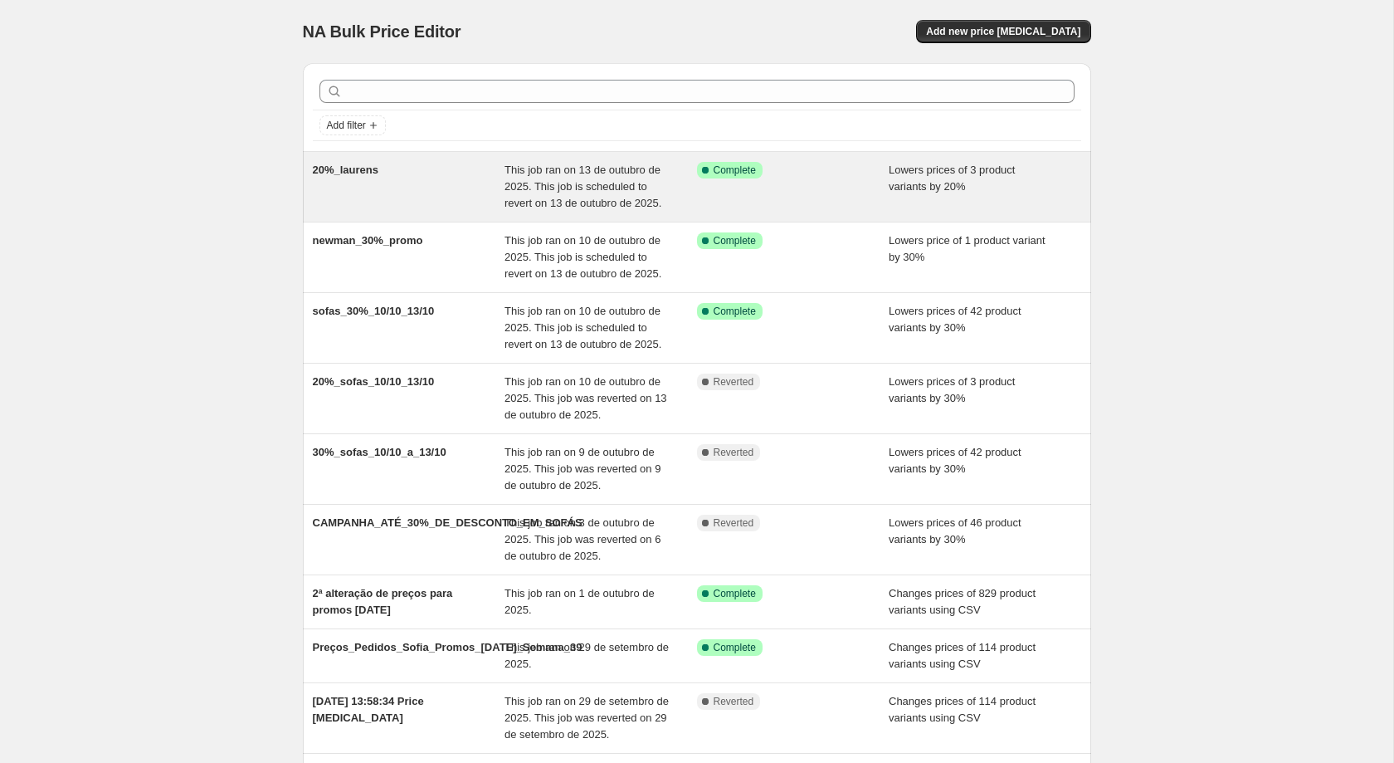
click at [898, 184] on span "Lowers prices of 3 product variants by 20%" at bounding box center [952, 177] width 126 height 29
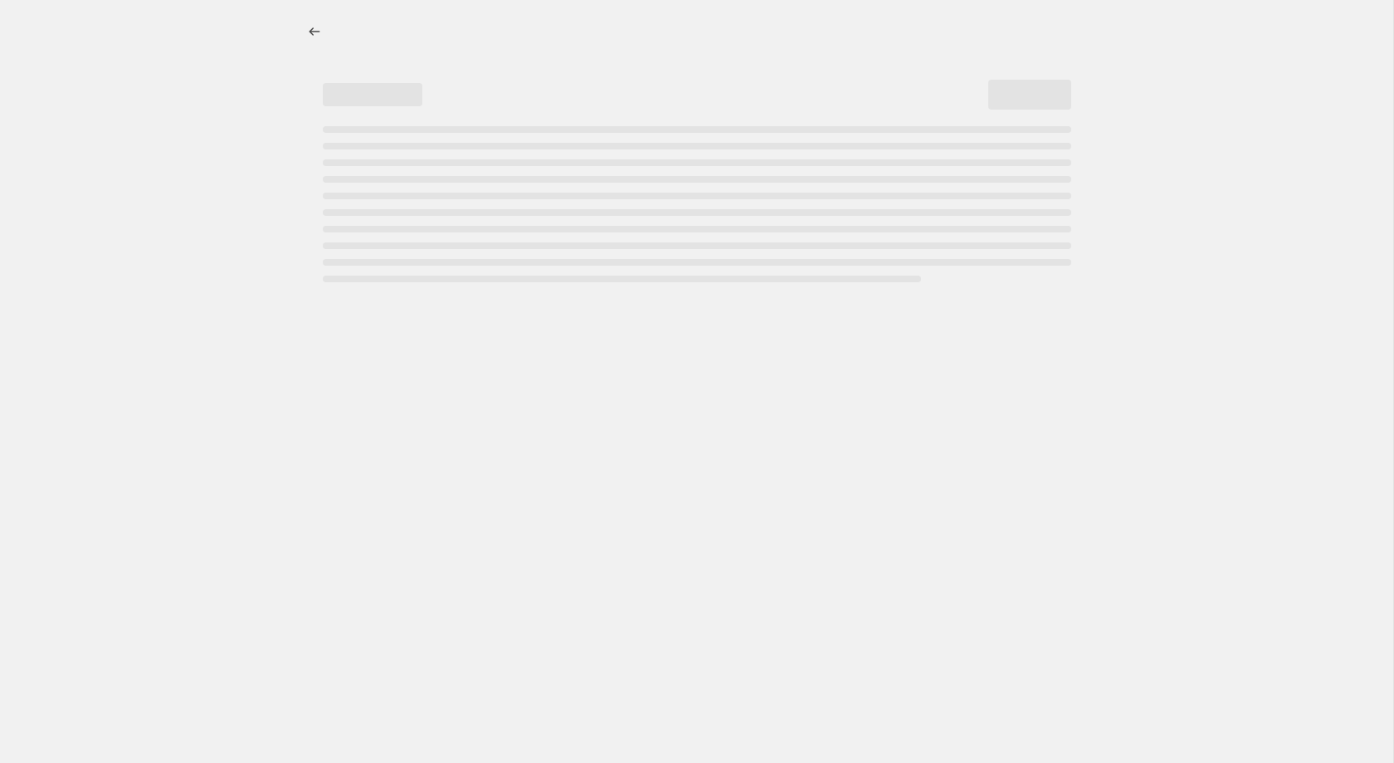
select select "percentage"
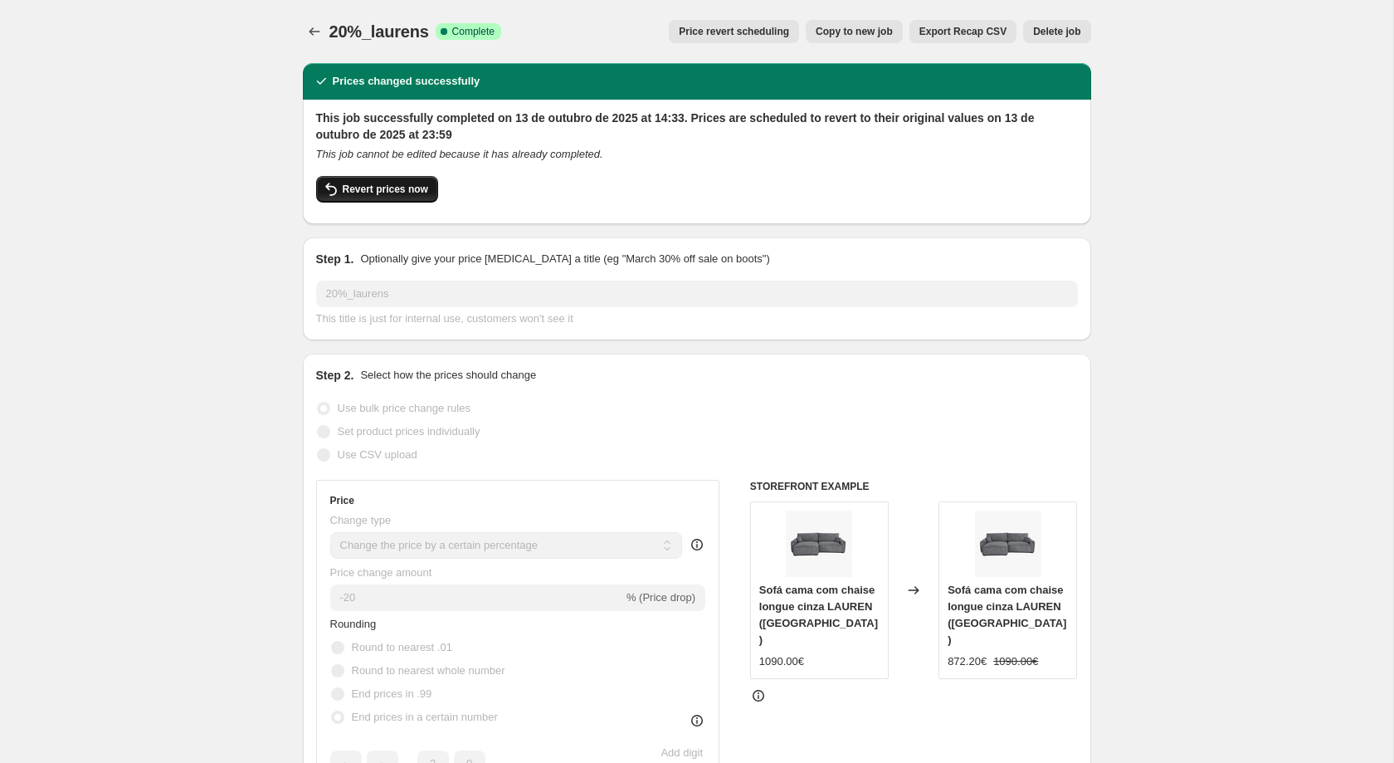
click at [369, 179] on button "Revert prices now" at bounding box center [377, 189] width 122 height 27
checkbox input "false"
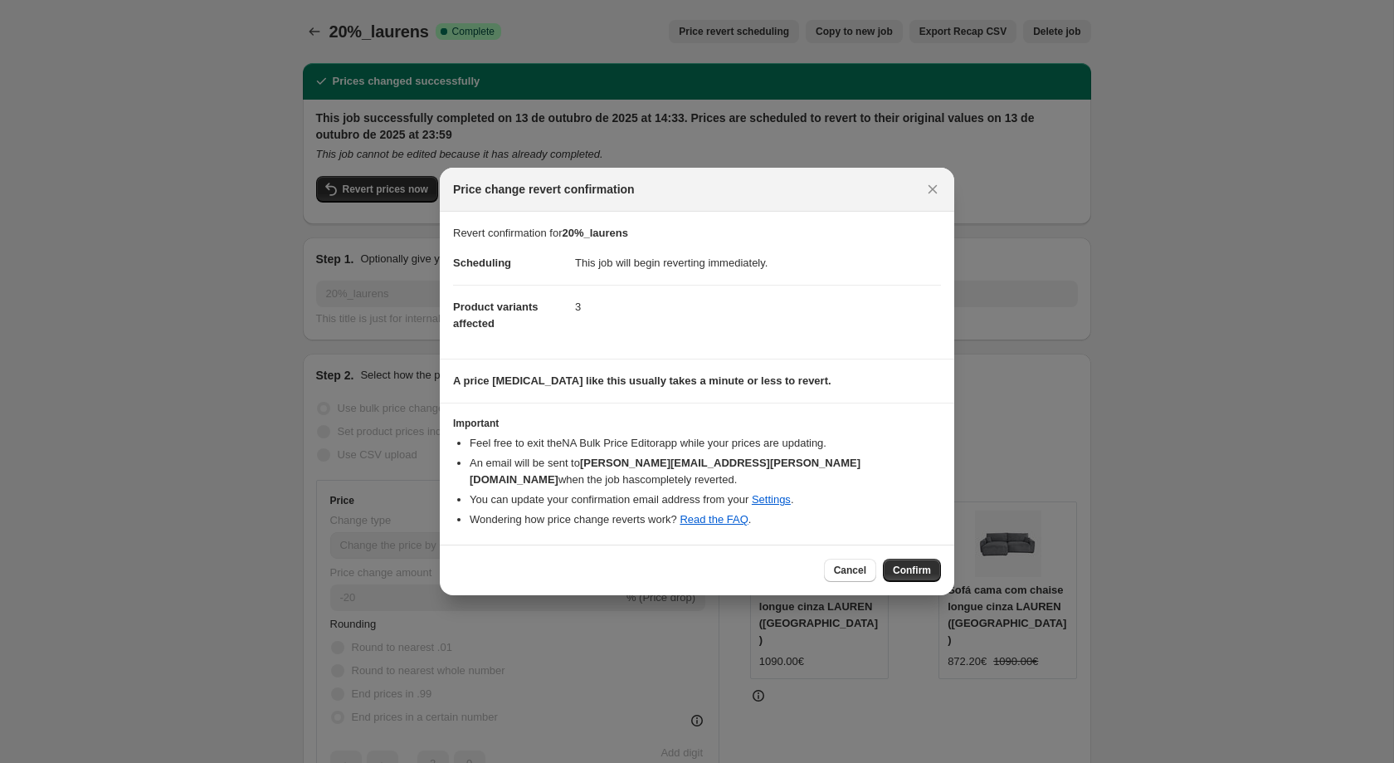
click at [920, 544] on div "Cancel Confirm" at bounding box center [697, 569] width 514 height 51
click at [923, 563] on span "Confirm" at bounding box center [912, 569] width 38 height 13
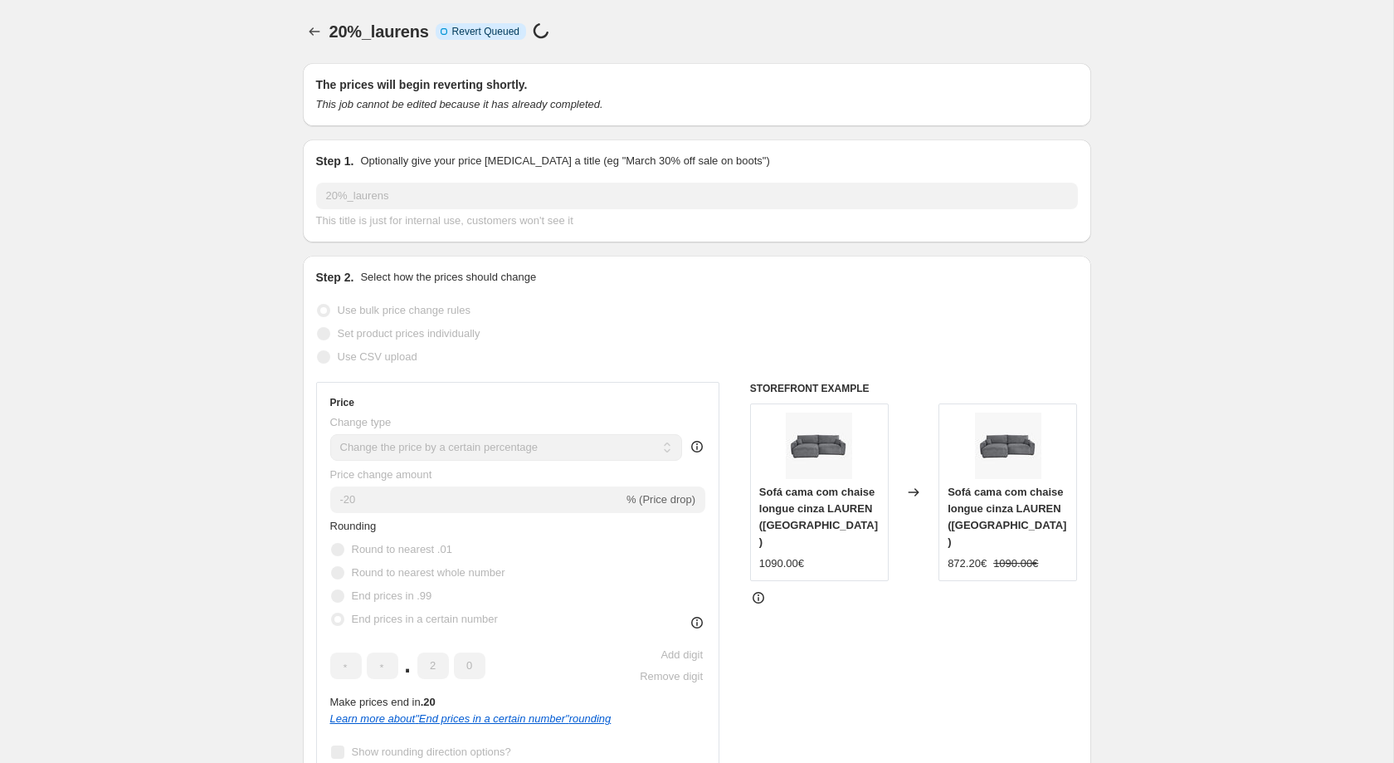
click at [343, 30] on span "20%_laurens" at bounding box center [379, 31] width 100 height 18
copy span "20%_laurens"
click at [308, 27] on icon "Price change jobs" at bounding box center [314, 31] width 17 height 17
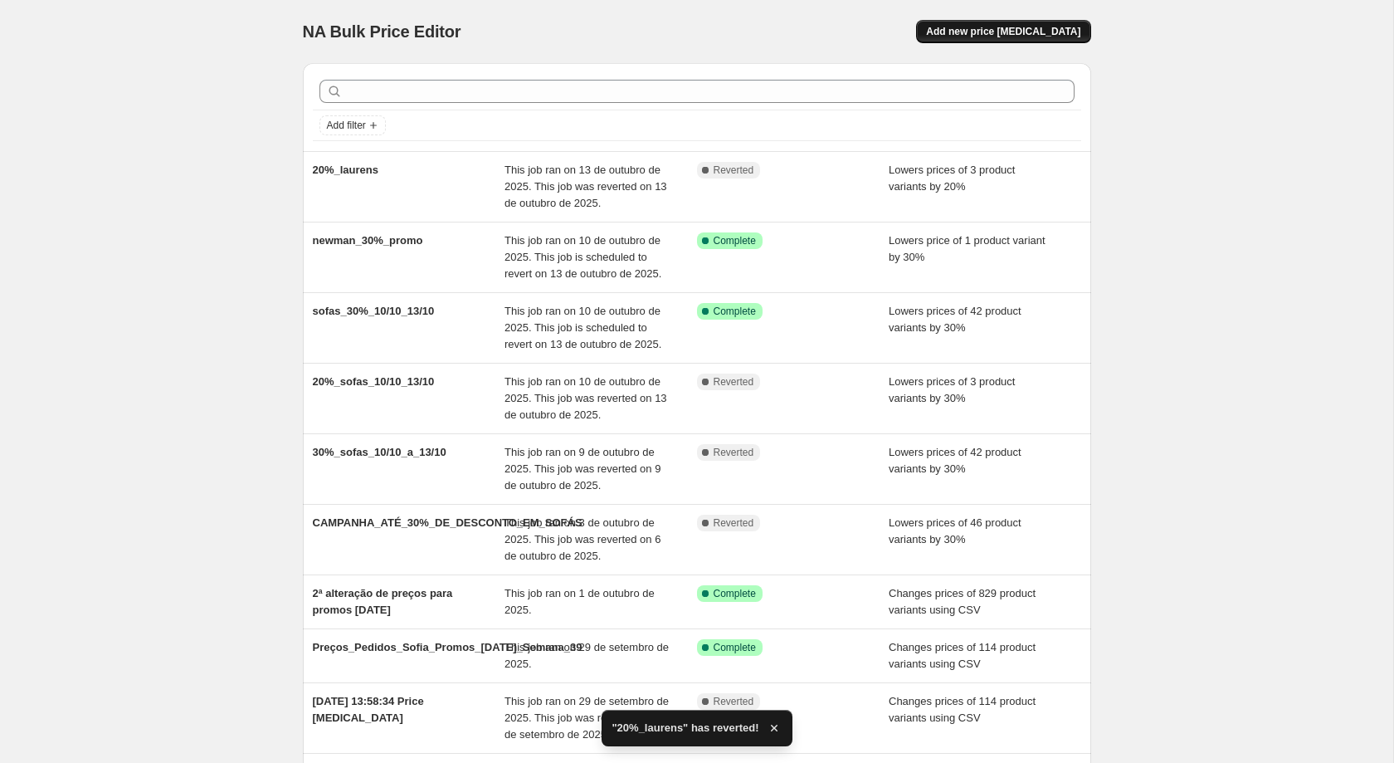
click at [994, 30] on span "Add new price [MEDICAL_DATA]" at bounding box center [1003, 31] width 154 height 13
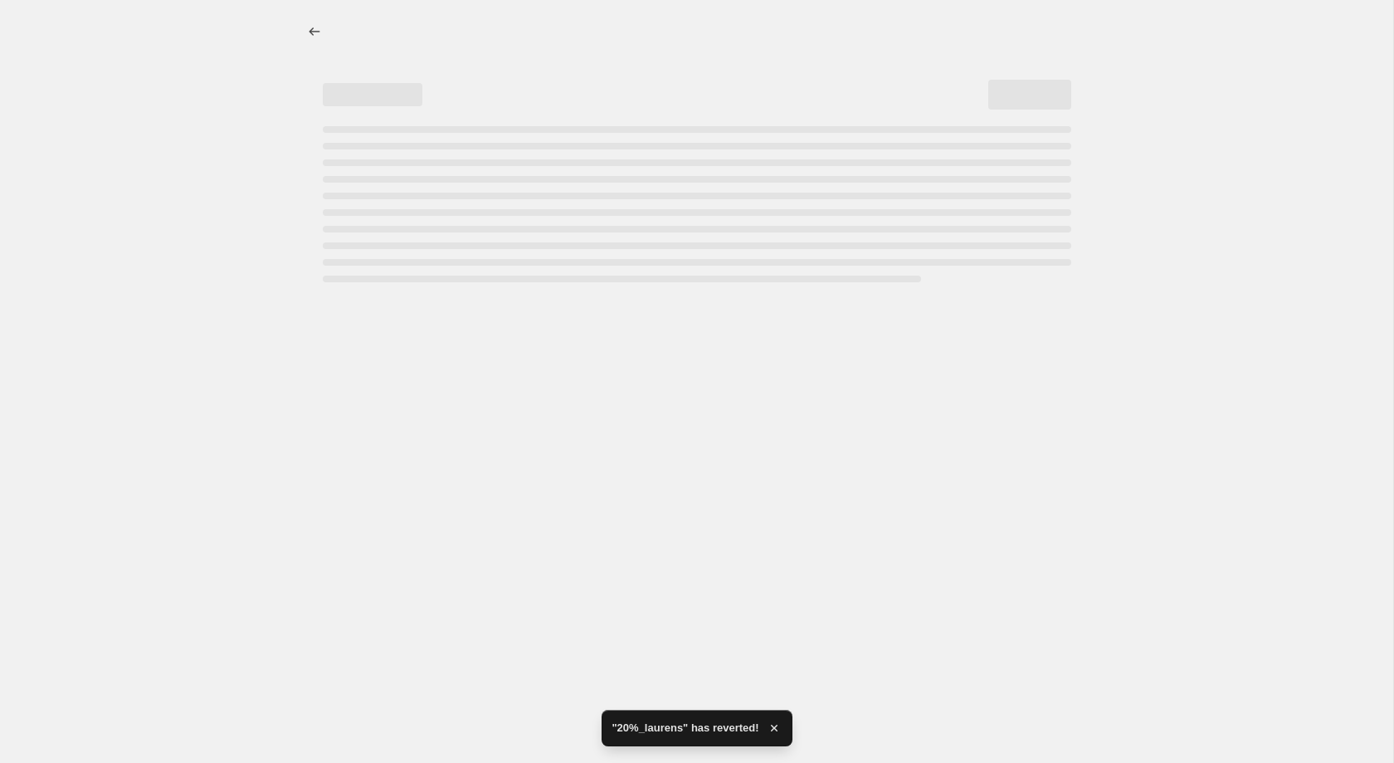
select select "percentage"
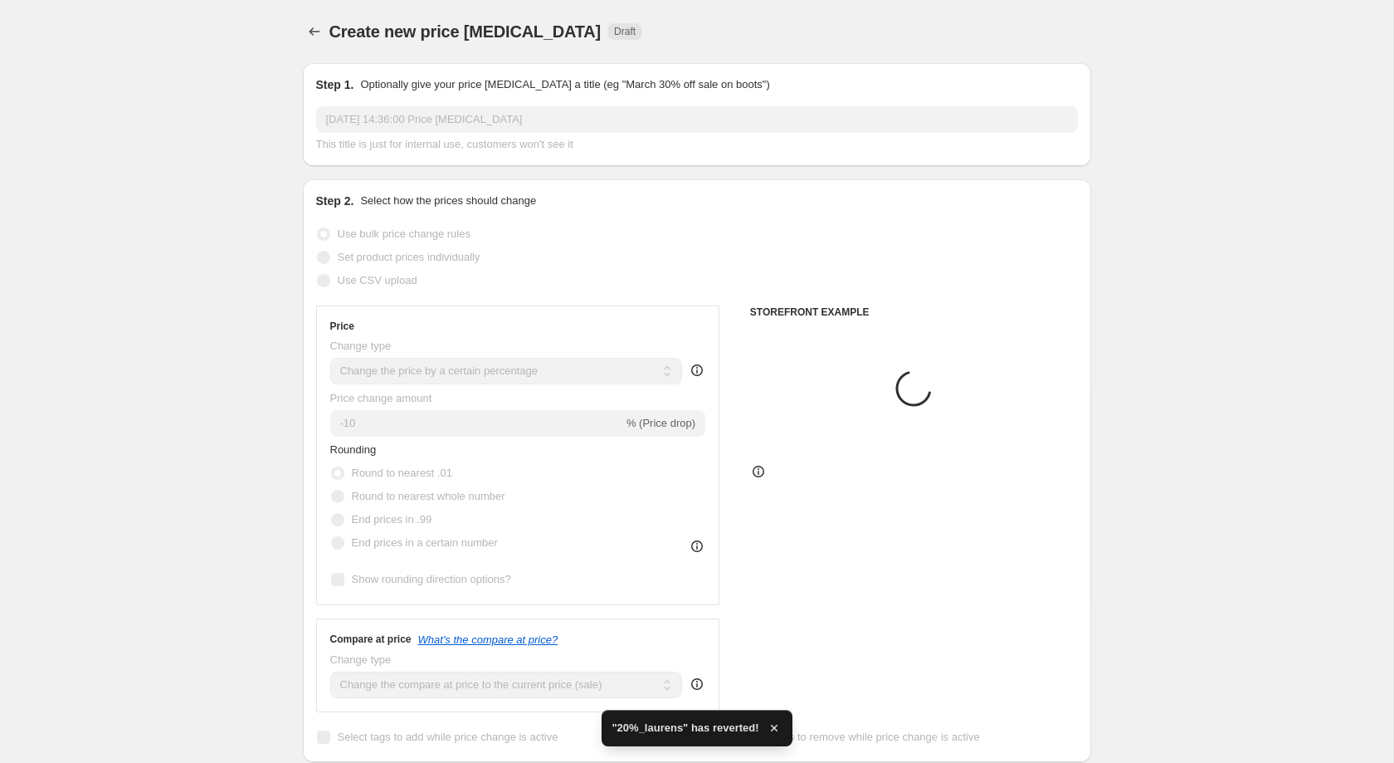
click at [705, 115] on input "[DATE] 14:36:00 Price [MEDICAL_DATA]" at bounding box center [697, 119] width 762 height 27
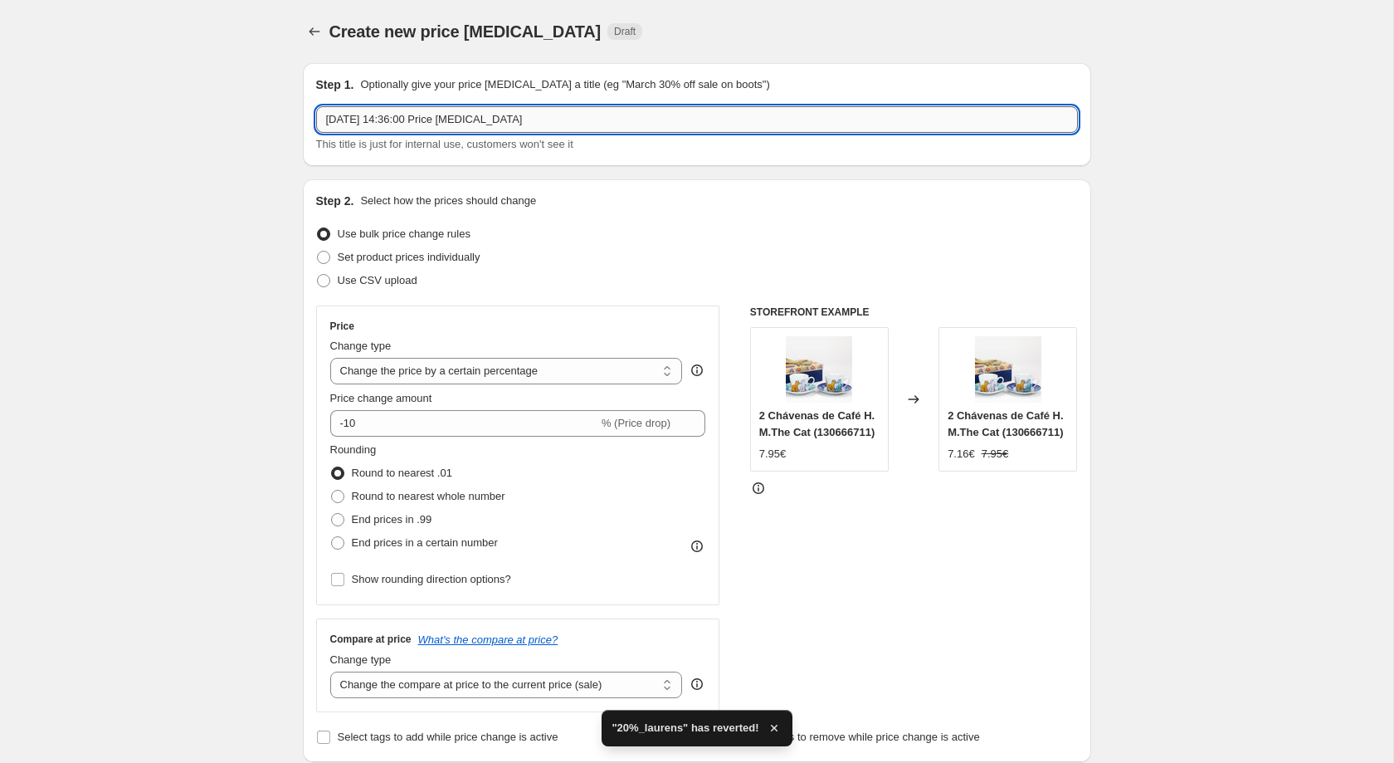
click at [705, 115] on input "[DATE] 14:36:00 Price [MEDICAL_DATA]" at bounding box center [697, 119] width 762 height 27
paste input "20%_laurens"
type input "20%_laurens-2"
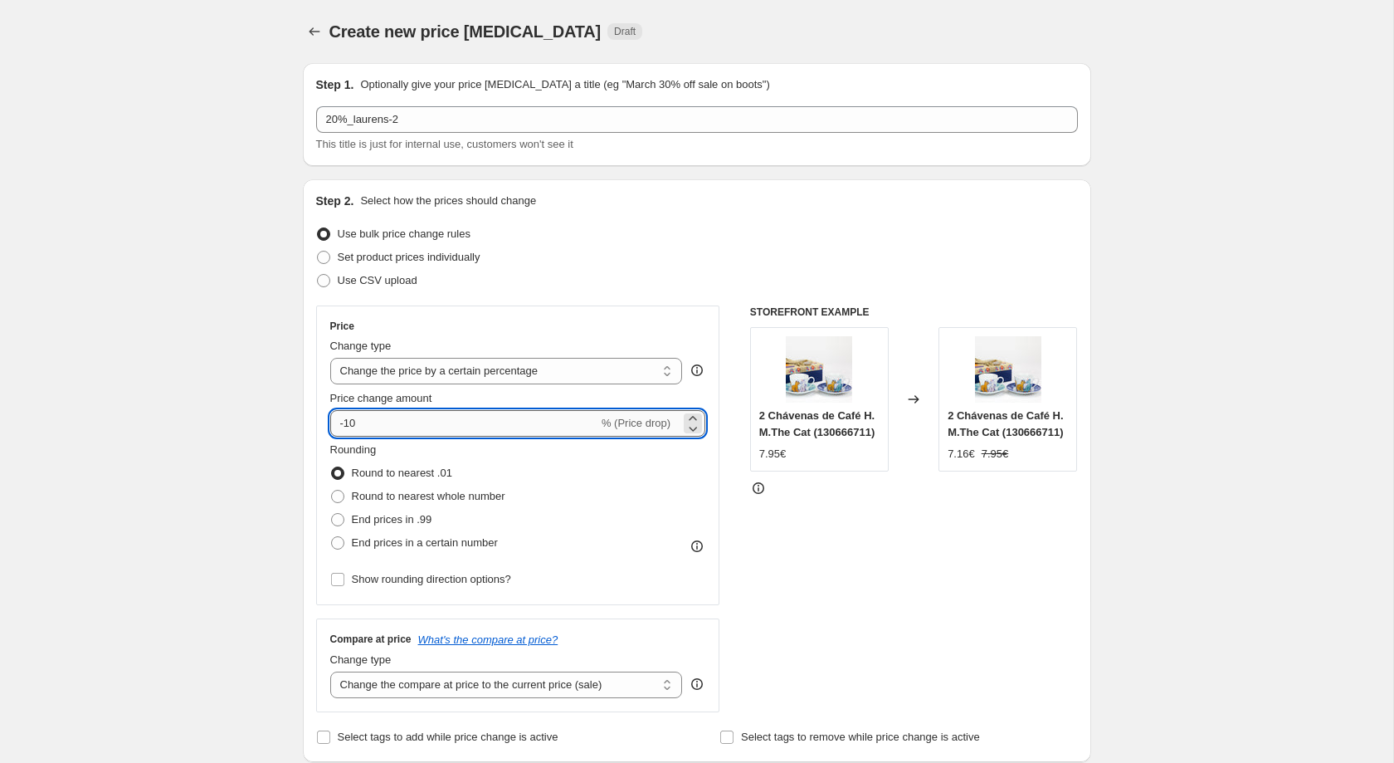
drag, startPoint x: 374, startPoint y: 420, endPoint x: 344, endPoint y: 418, distance: 29.9
click at [344, 418] on input "-10" at bounding box center [464, 423] width 268 height 27
type input "-20"
click at [436, 548] on span "End prices in a certain number" at bounding box center [425, 542] width 146 height 12
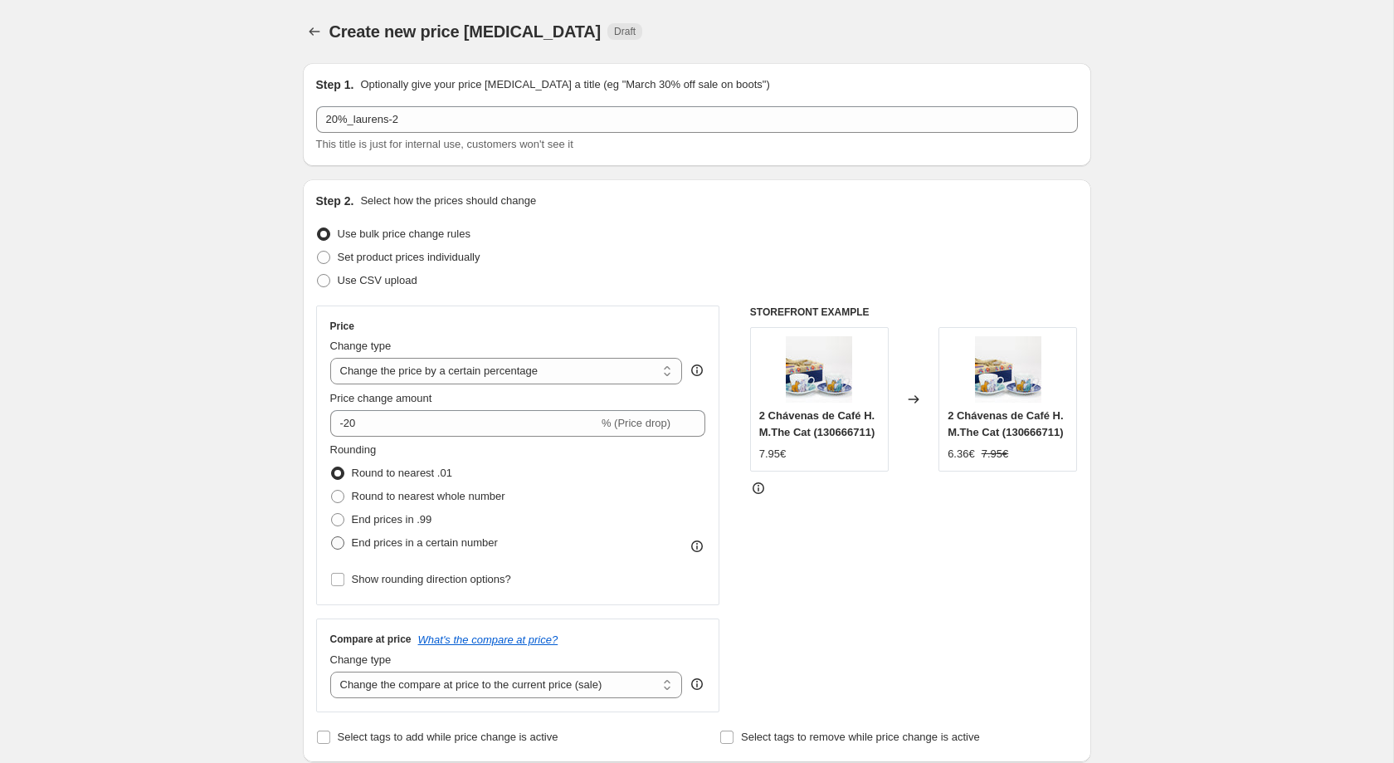
click at [332, 537] on input "End prices in a certain number" at bounding box center [331, 536] width 1 height 1
radio input "true"
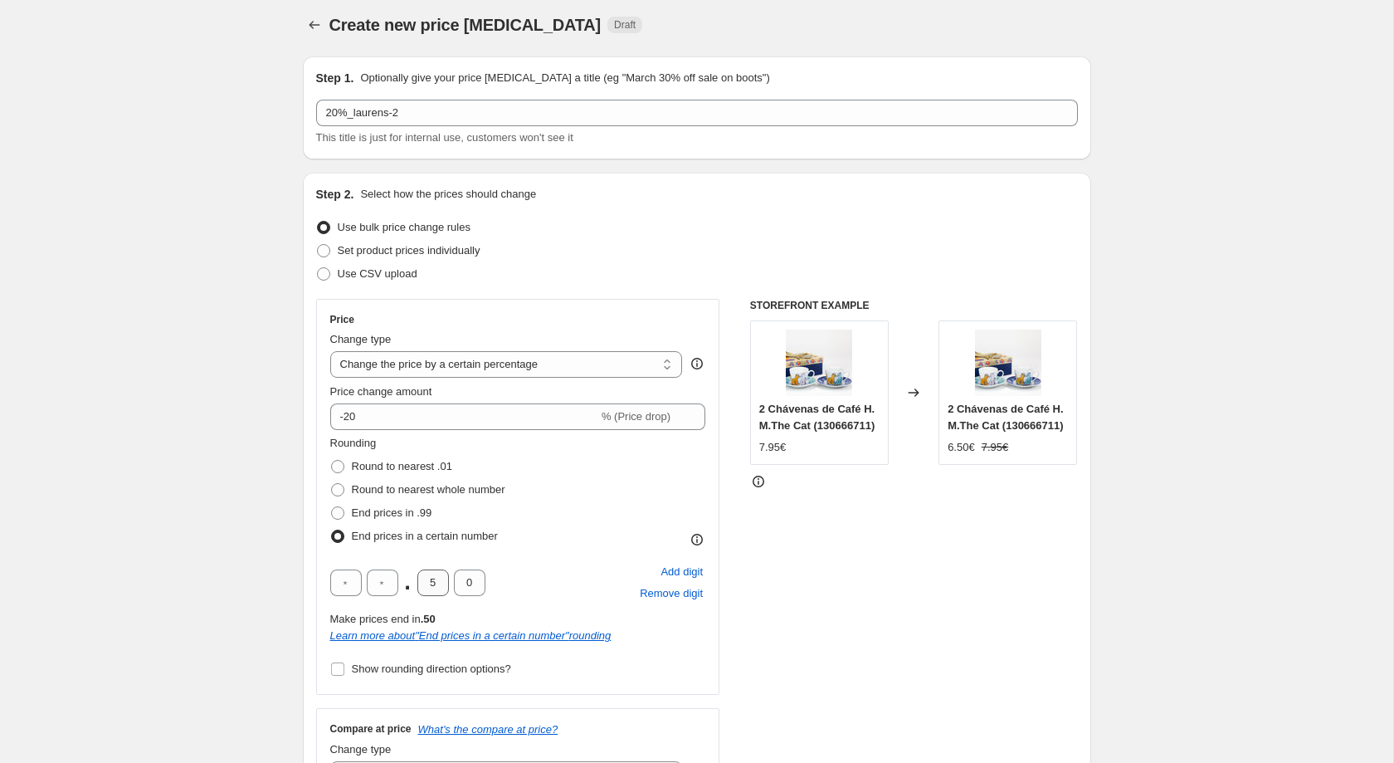
scroll to position [11, 0]
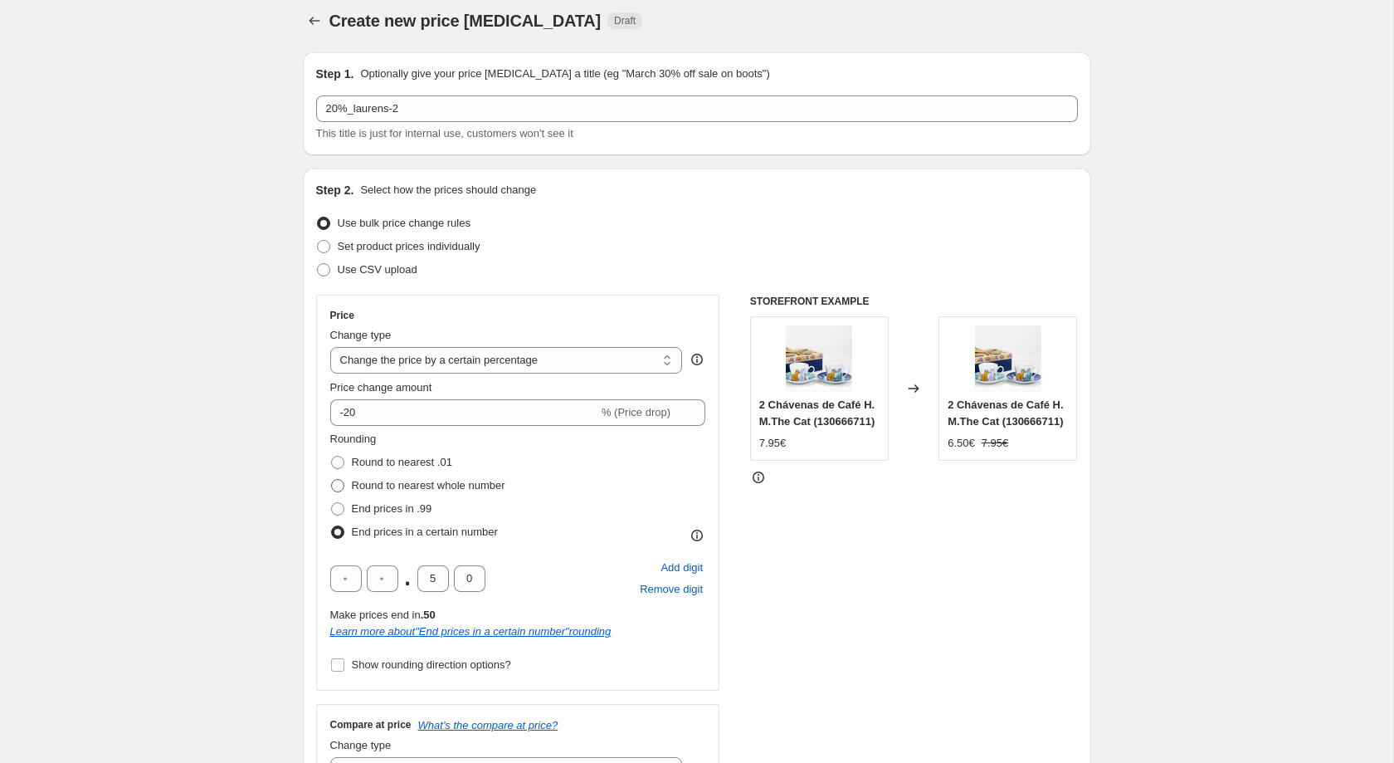
click at [428, 490] on span "Round to nearest whole number" at bounding box center [428, 485] width 153 height 12
click at [332, 480] on input "Round to nearest whole number" at bounding box center [331, 479] width 1 height 1
radio input "true"
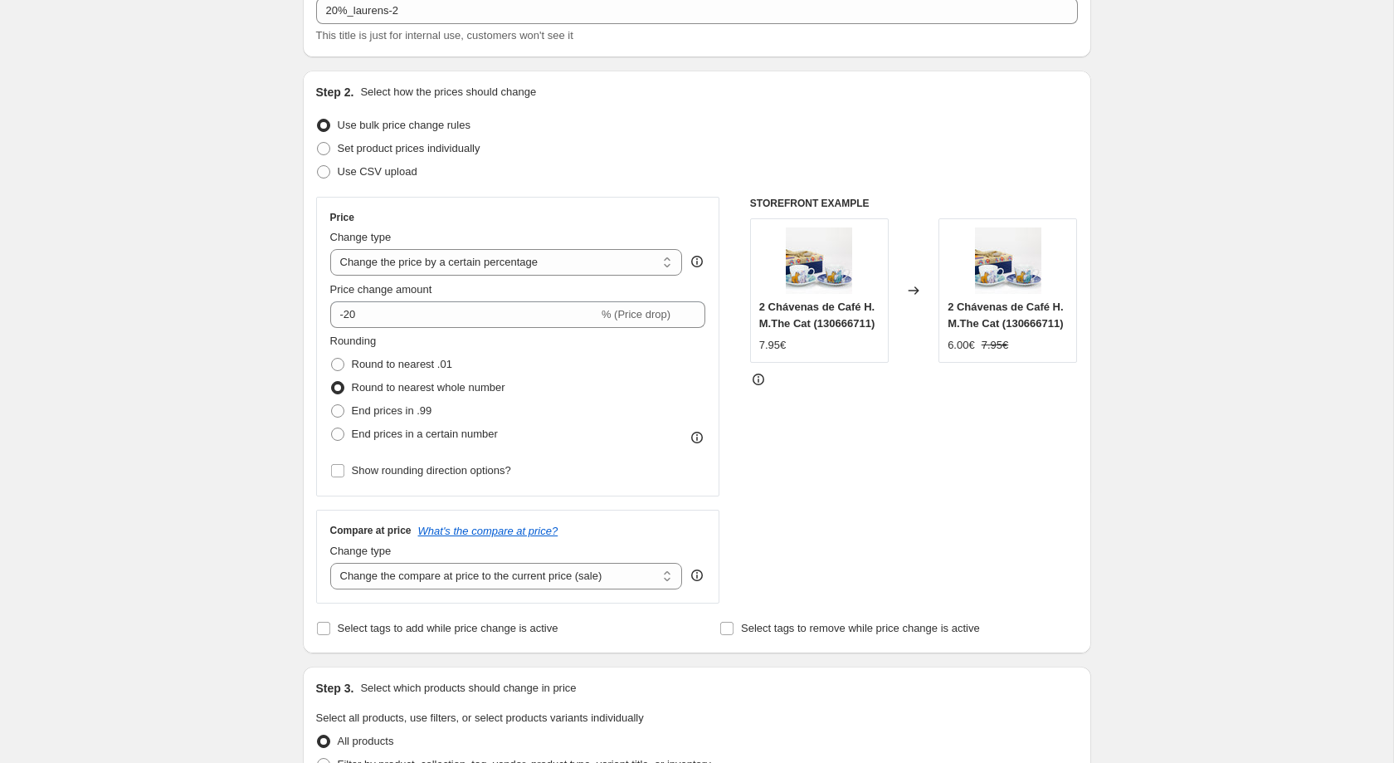
scroll to position [281, 0]
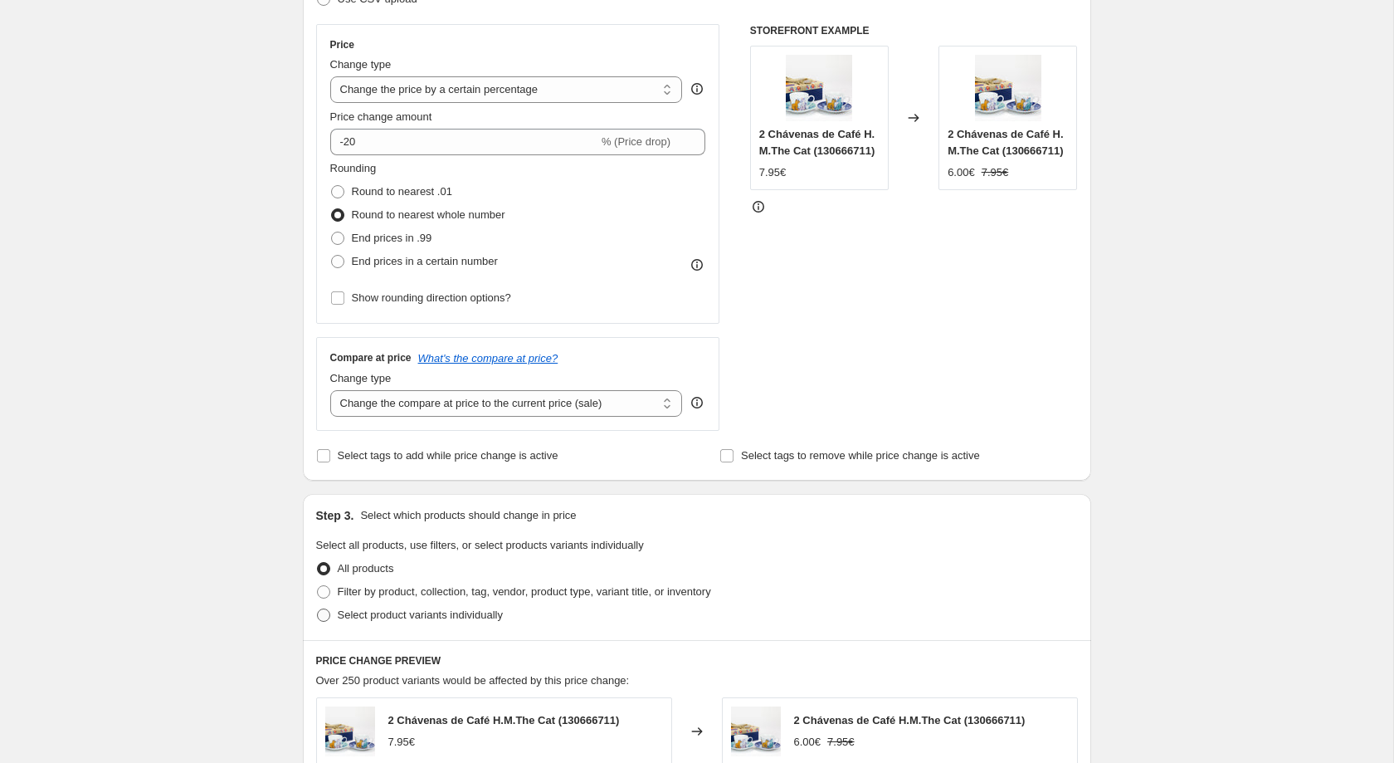
click at [373, 619] on span "Select product variants individually" at bounding box center [420, 614] width 165 height 12
click at [318, 609] on input "Select product variants individually" at bounding box center [317, 608] width 1 height 1
radio input "true"
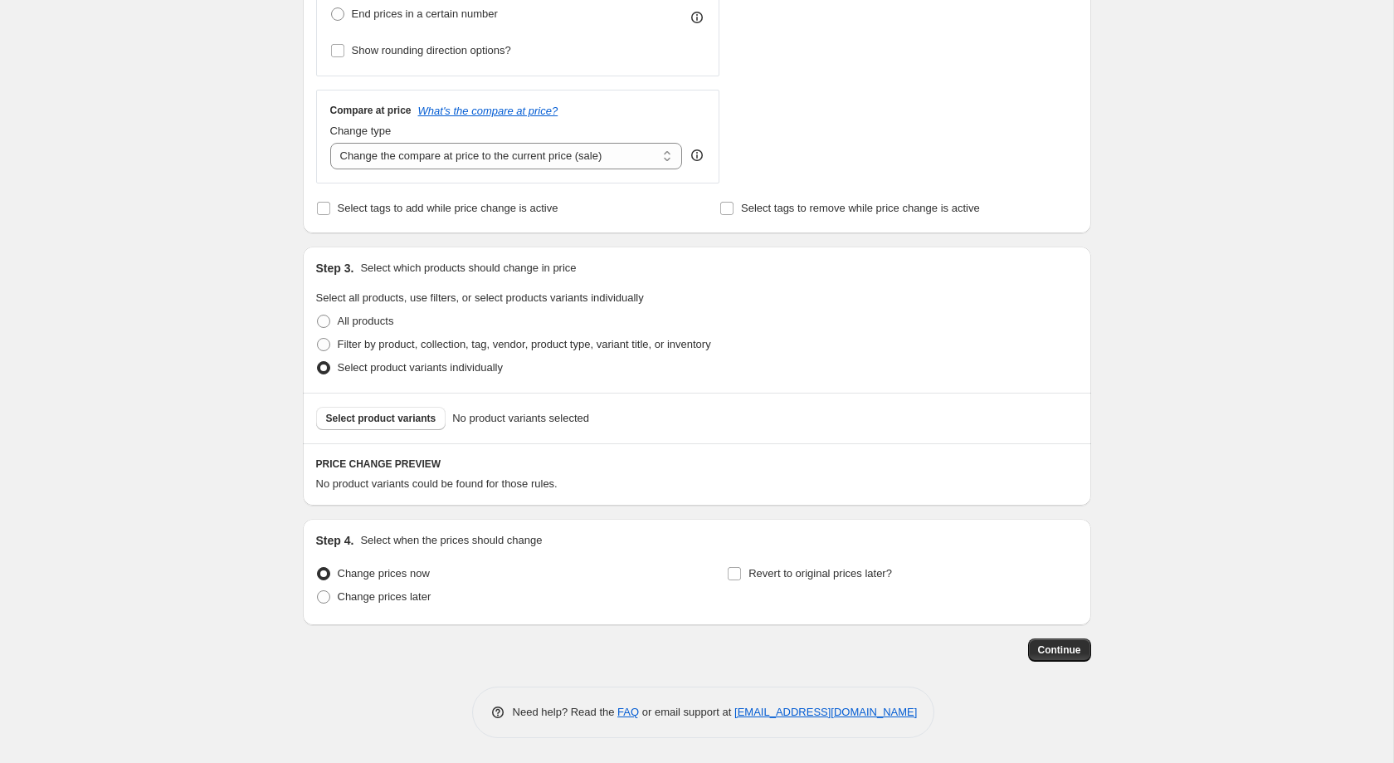
scroll to position [538, 0]
click at [794, 568] on span "Revert to original prices later?" at bounding box center [820, 573] width 144 height 12
click at [741, 568] on input "Revert to original prices later?" at bounding box center [734, 573] width 13 height 13
checkbox input "true"
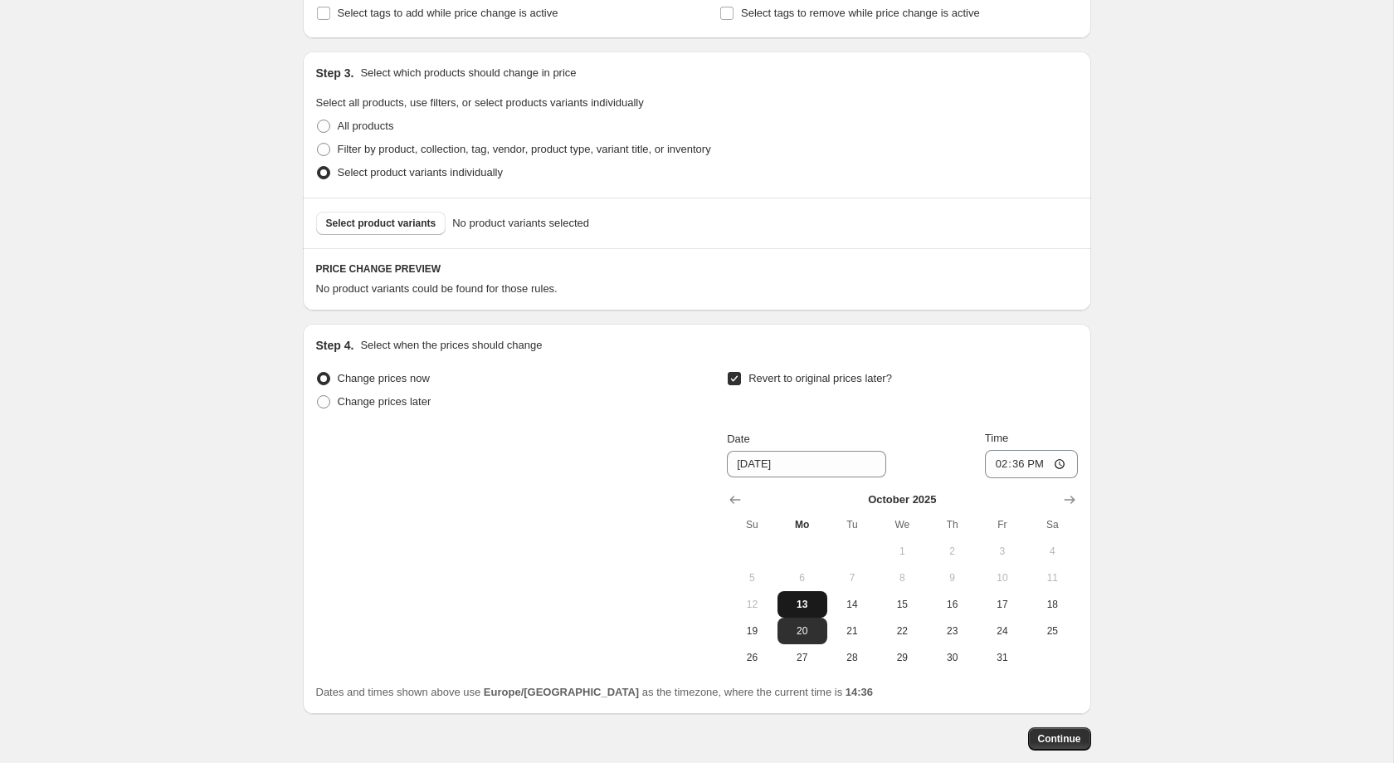
scroll to position [733, 0]
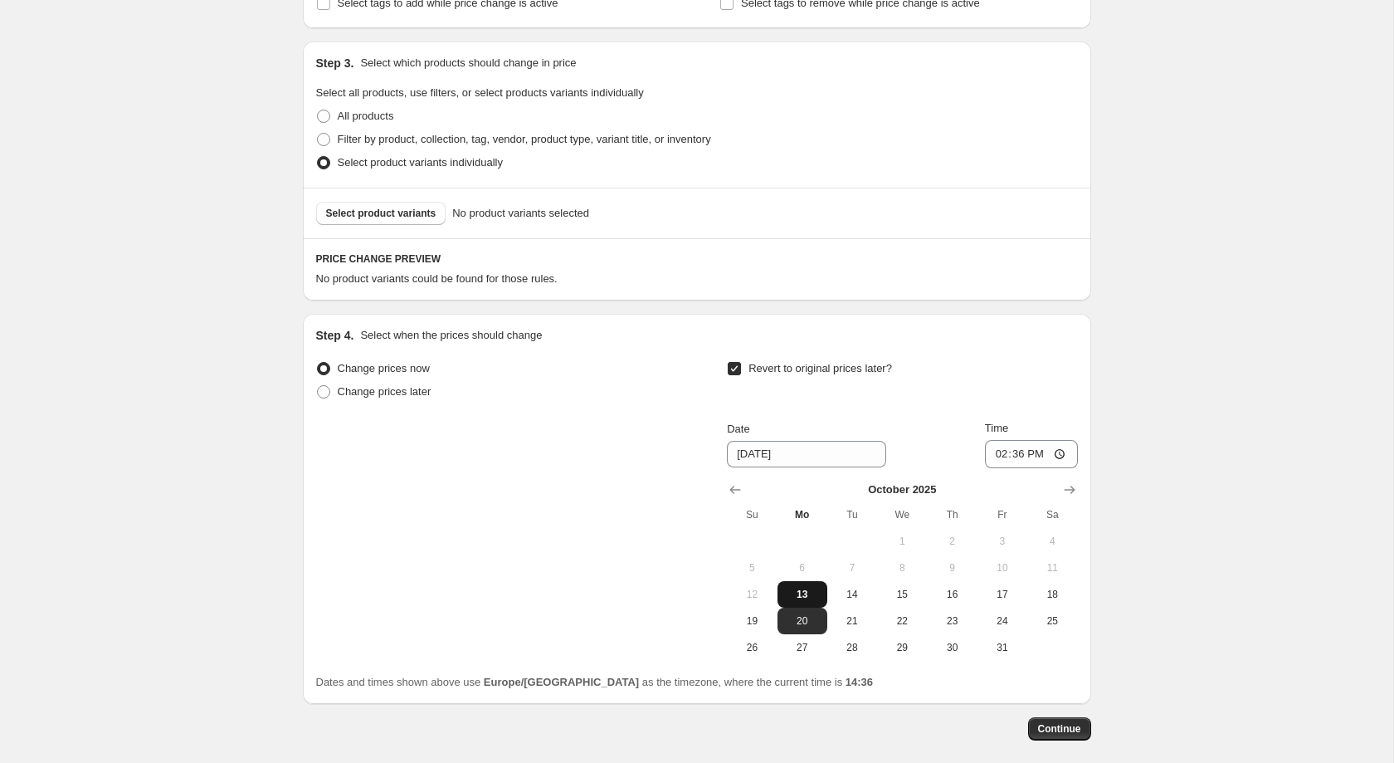
click at [816, 601] on span "13" at bounding box center [802, 593] width 37 height 13
type input "[DATE]"
click at [1009, 468] on input "14:36" at bounding box center [1031, 454] width 93 height 28
type input "23:59"
click at [583, 513] on div "Change prices now Change prices later Revert to original prices later? Date [DA…" at bounding box center [697, 509] width 762 height 304
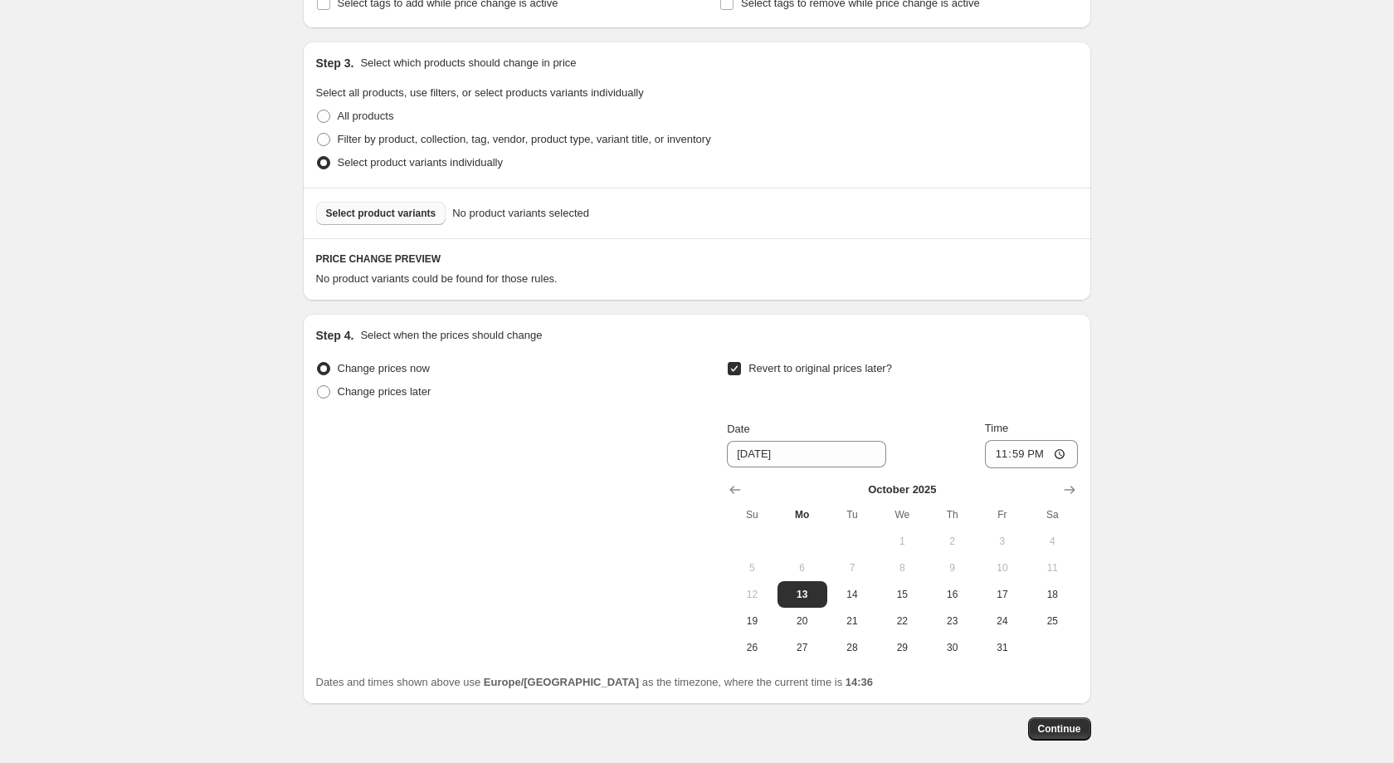
click at [370, 220] on span "Select product variants" at bounding box center [381, 213] width 110 height 13
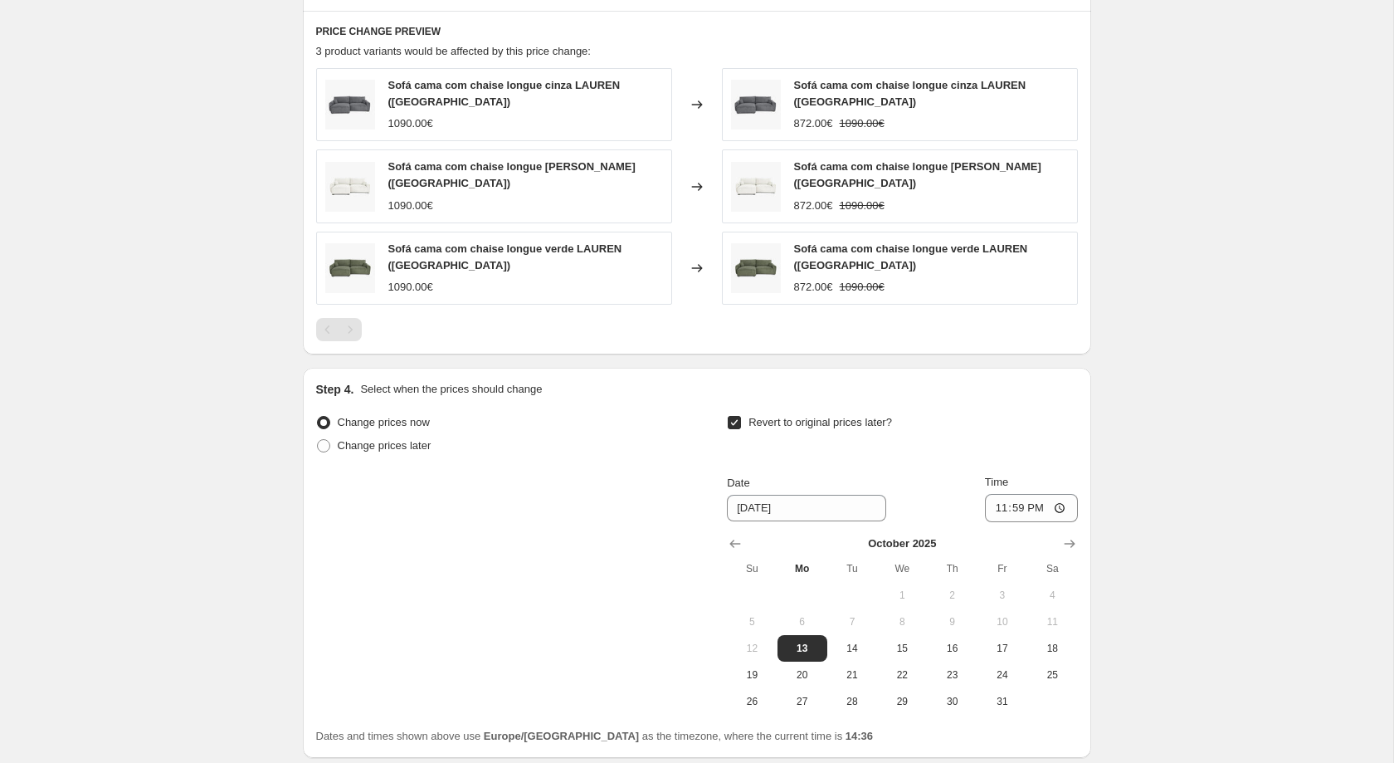
scroll to position [995, 0]
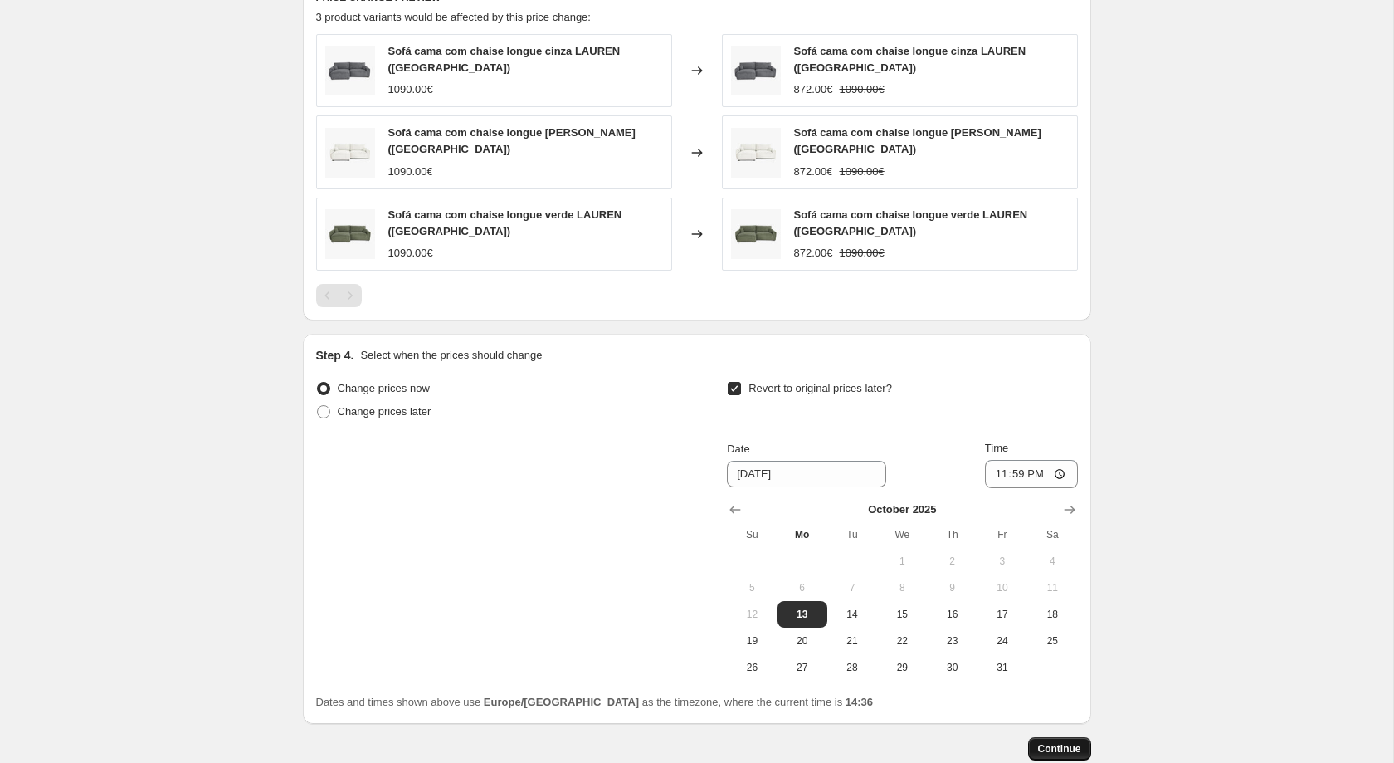
click at [1073, 753] on button "Continue" at bounding box center [1059, 748] width 63 height 23
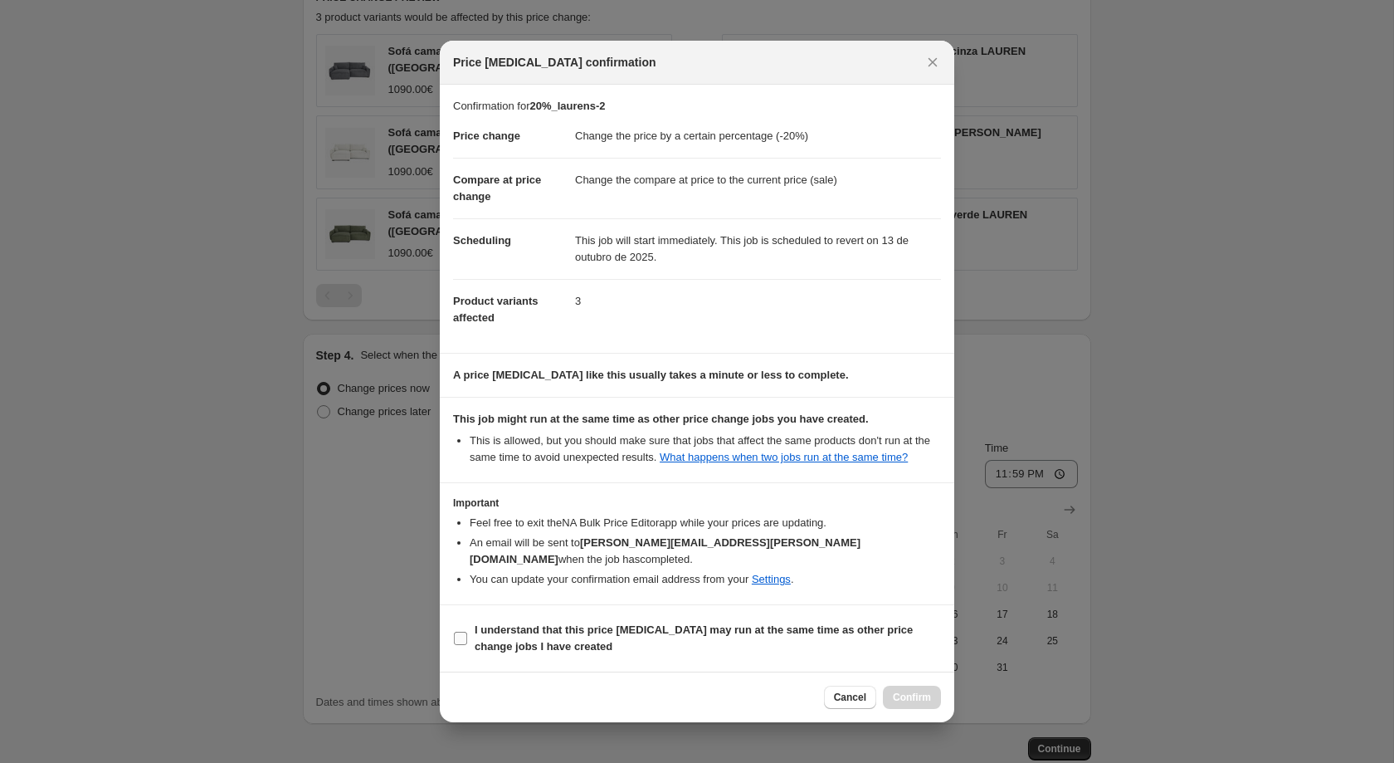
click at [708, 649] on label "I understand that this price [MEDICAL_DATA] may run at the same time as other p…" at bounding box center [697, 638] width 488 height 40
click at [467, 645] on input "I understand that this price [MEDICAL_DATA] may run at the same time as other p…" at bounding box center [460, 637] width 13 height 13
checkbox input "true"
click at [928, 700] on div "Cancel Confirm" at bounding box center [697, 696] width 514 height 51
click at [932, 685] on button "Confirm" at bounding box center [912, 696] width 58 height 23
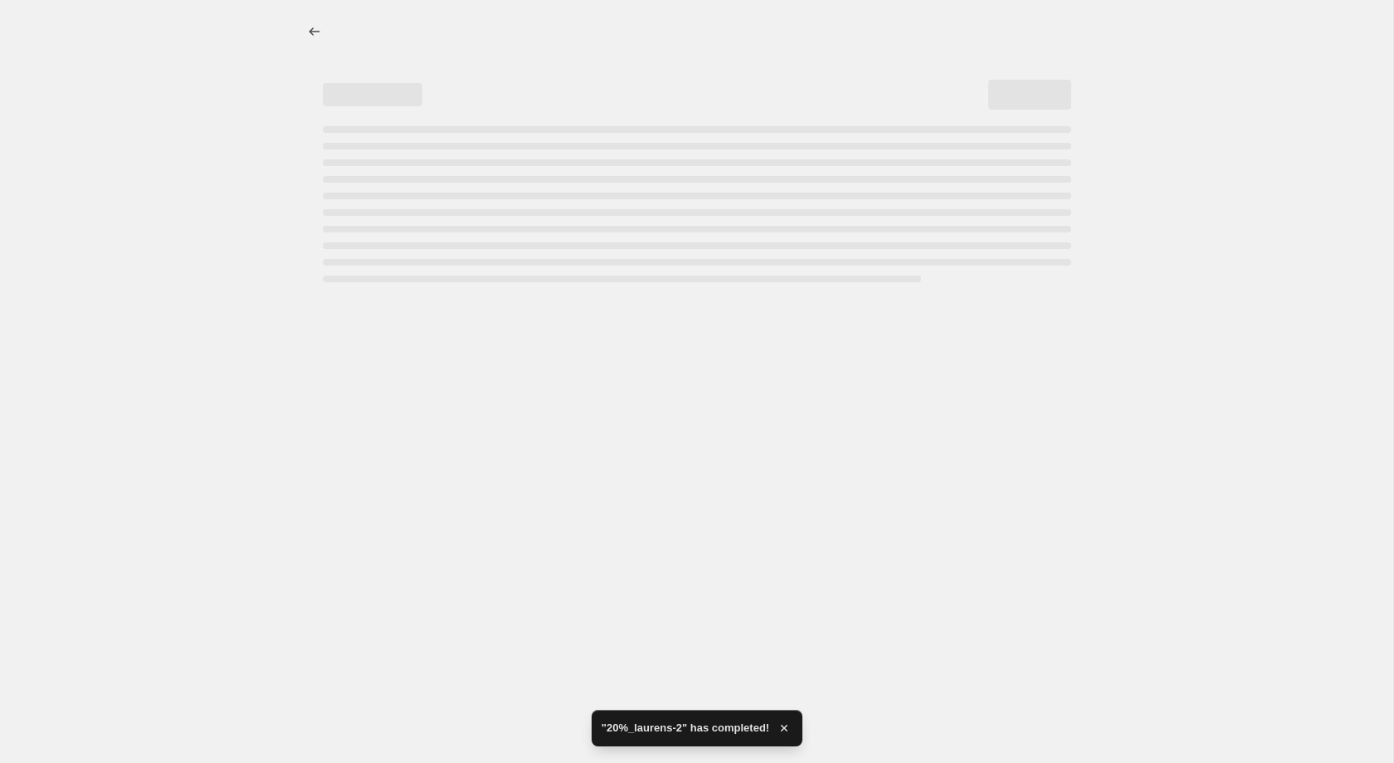
select select "percentage"
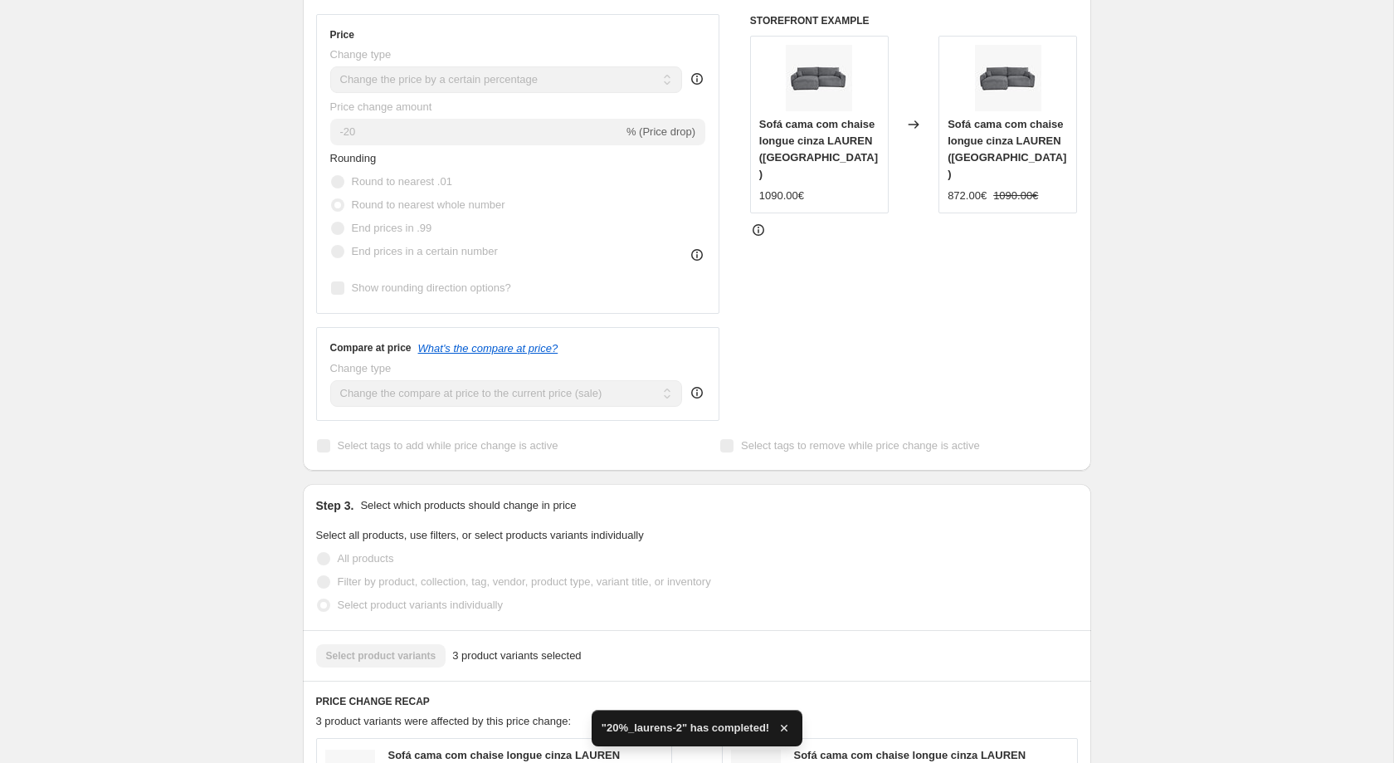
scroll to position [548, 0]
